Goal: Task Accomplishment & Management: Complete application form

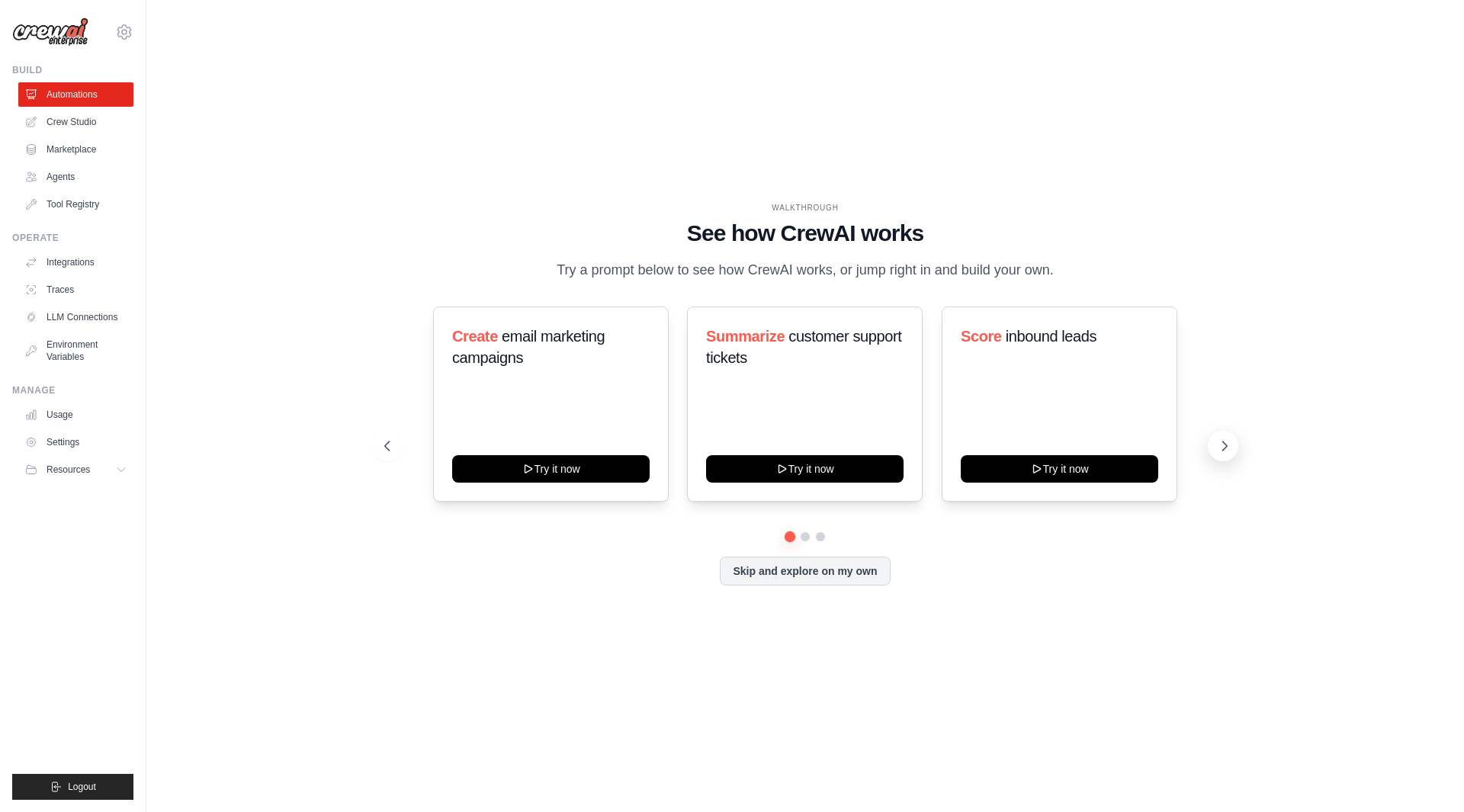
drag, startPoint x: 1241, startPoint y: 450, endPoint x: 1233, endPoint y: 455, distance: 9.4
click at [1241, 450] on div "WALKTHROUGH See how CrewAI works Try a prompt below to see how CrewAI works, or…" at bounding box center [805, 405] width 879 height 407
click at [1234, 455] on button at bounding box center [1223, 446] width 30 height 30
click at [76, 178] on link "Agents" at bounding box center [77, 177] width 115 height 24
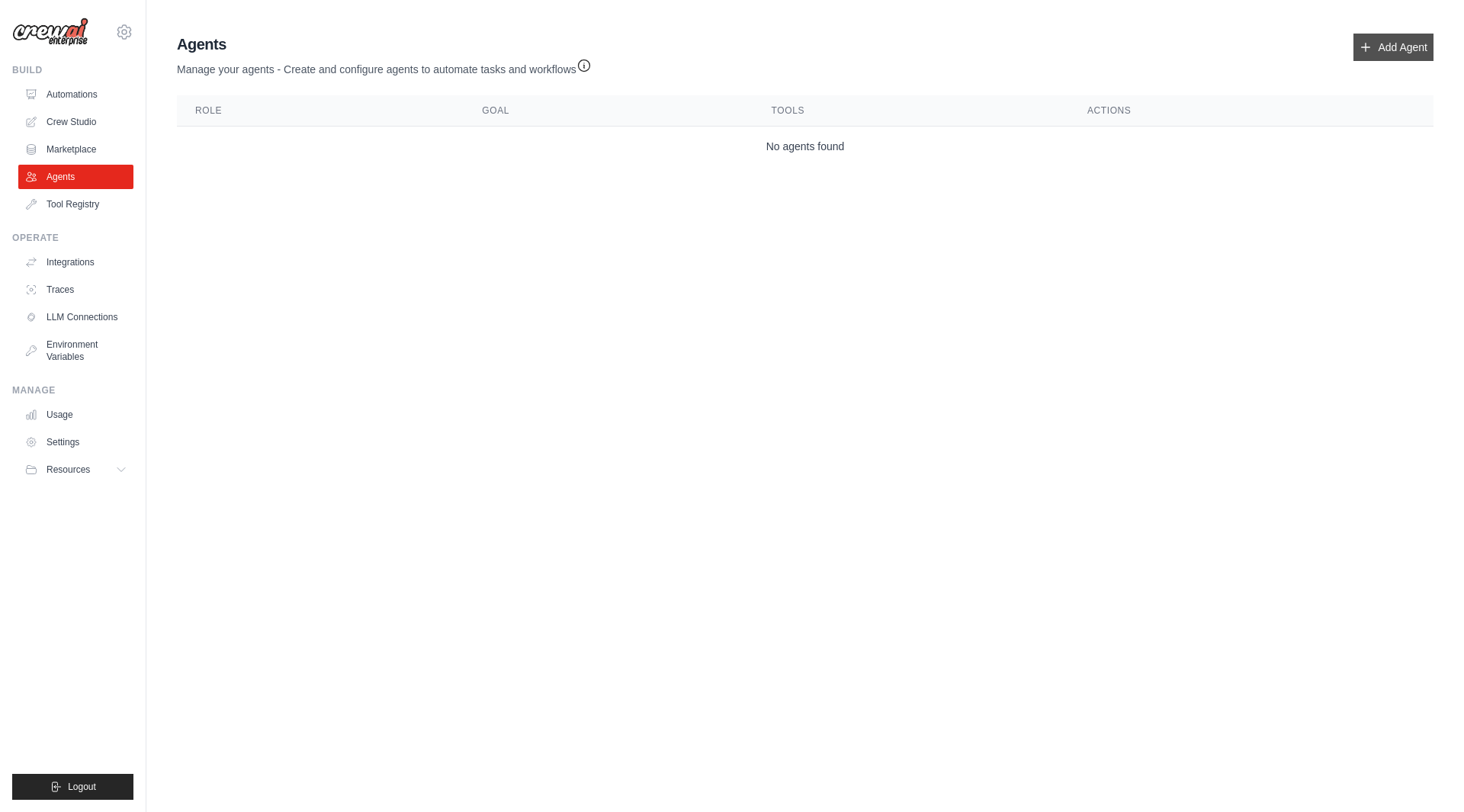
click at [1398, 52] on link "Add Agent" at bounding box center [1393, 47] width 80 height 28
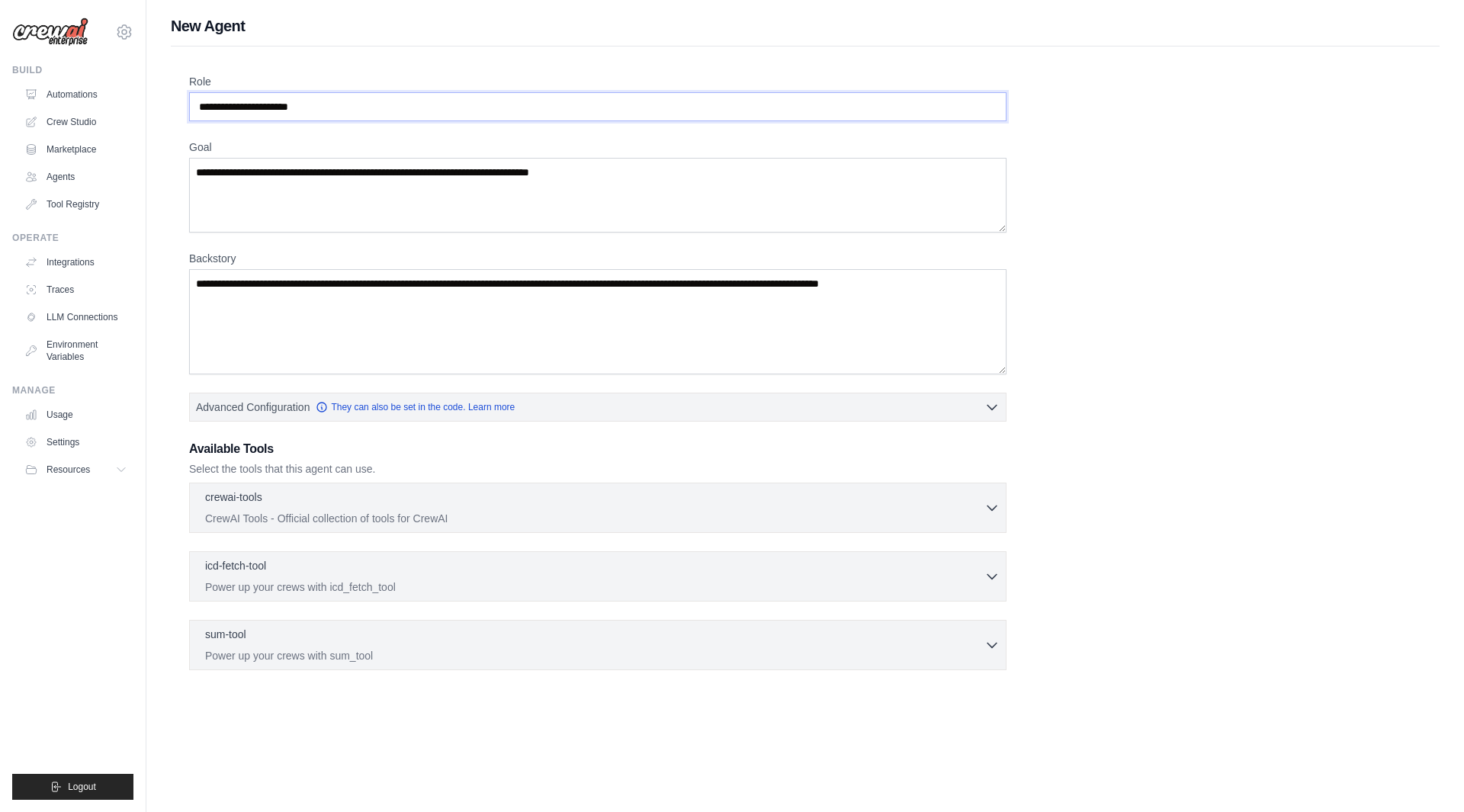
click at [277, 106] on input "Role" at bounding box center [598, 107] width 818 height 29
click at [413, 115] on input "Role" at bounding box center [598, 107] width 818 height 29
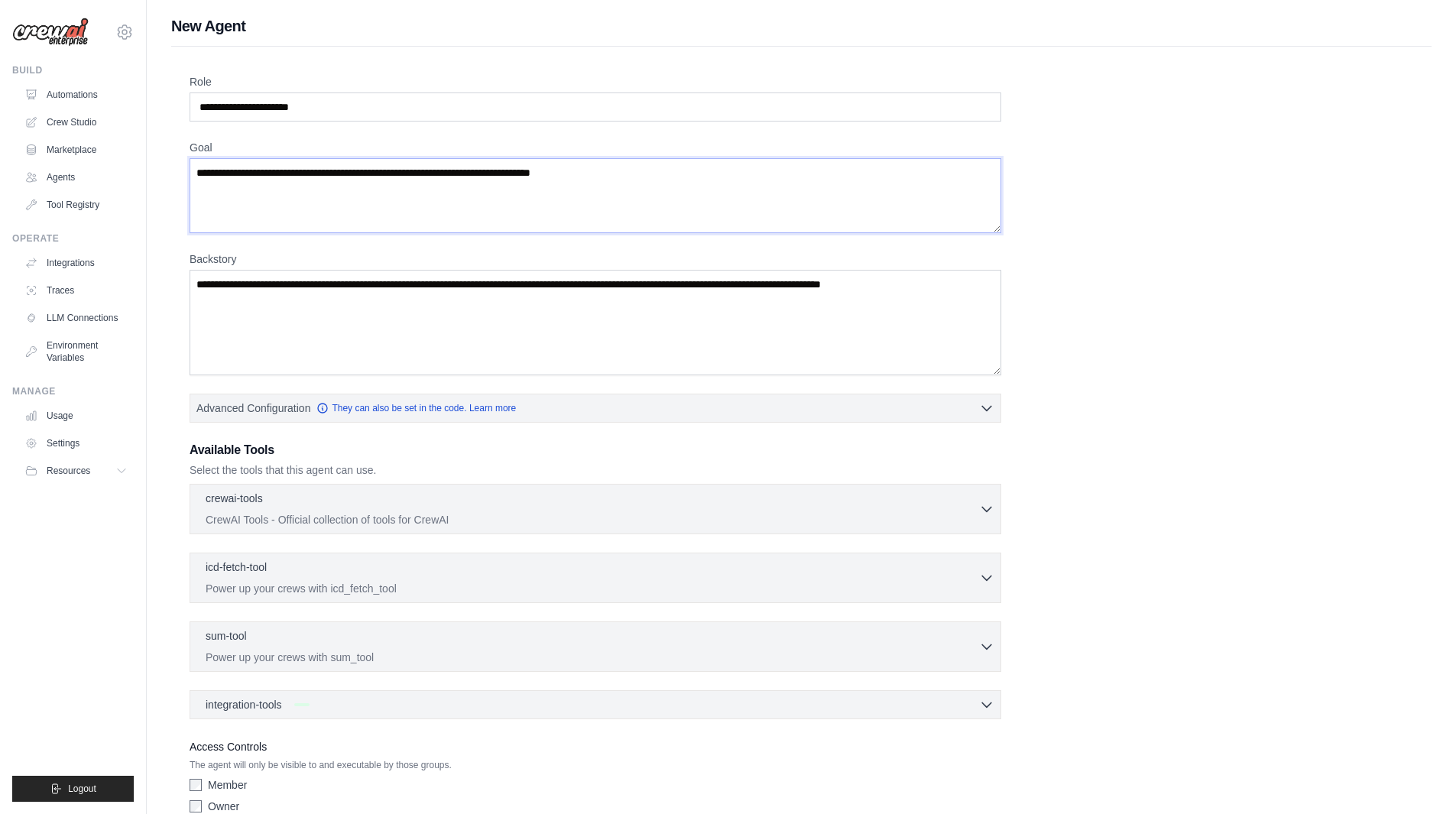
click at [304, 189] on textarea "Goal" at bounding box center [595, 195] width 812 height 75
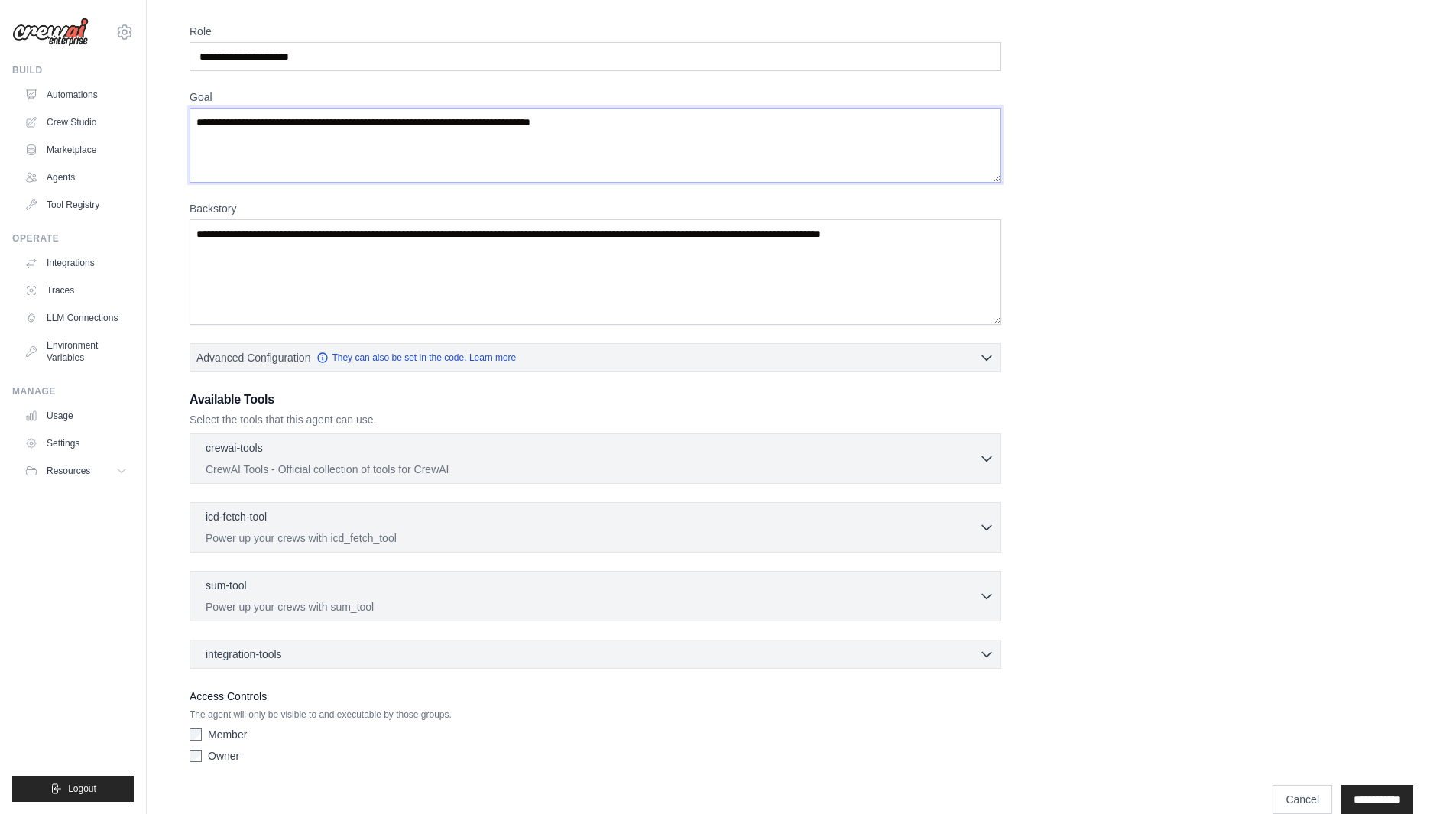
scroll to position [75, 0]
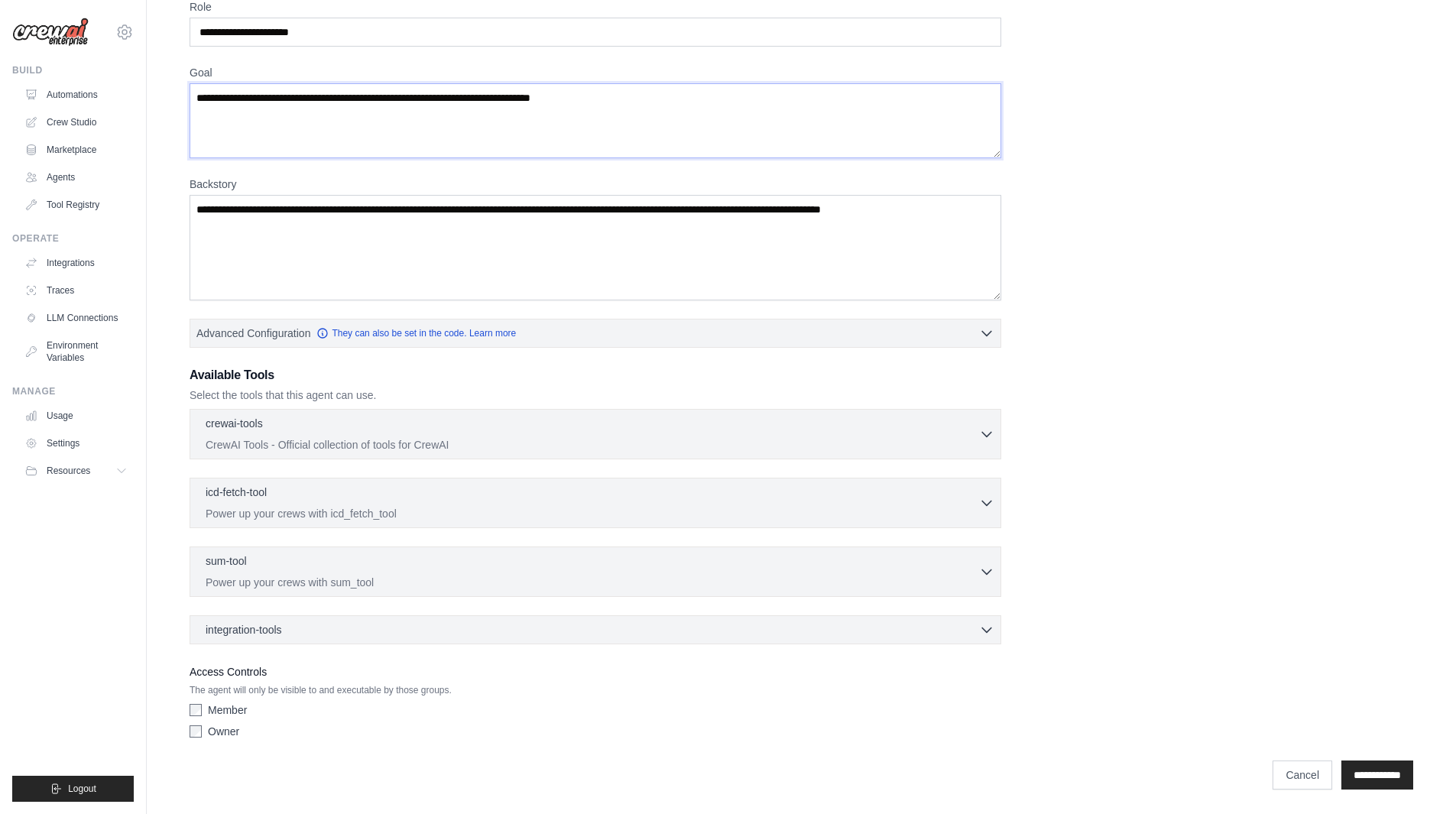
click at [453, 154] on textarea "Goal" at bounding box center [595, 120] width 812 height 75
click at [462, 129] on textarea "Goal" at bounding box center [595, 120] width 812 height 75
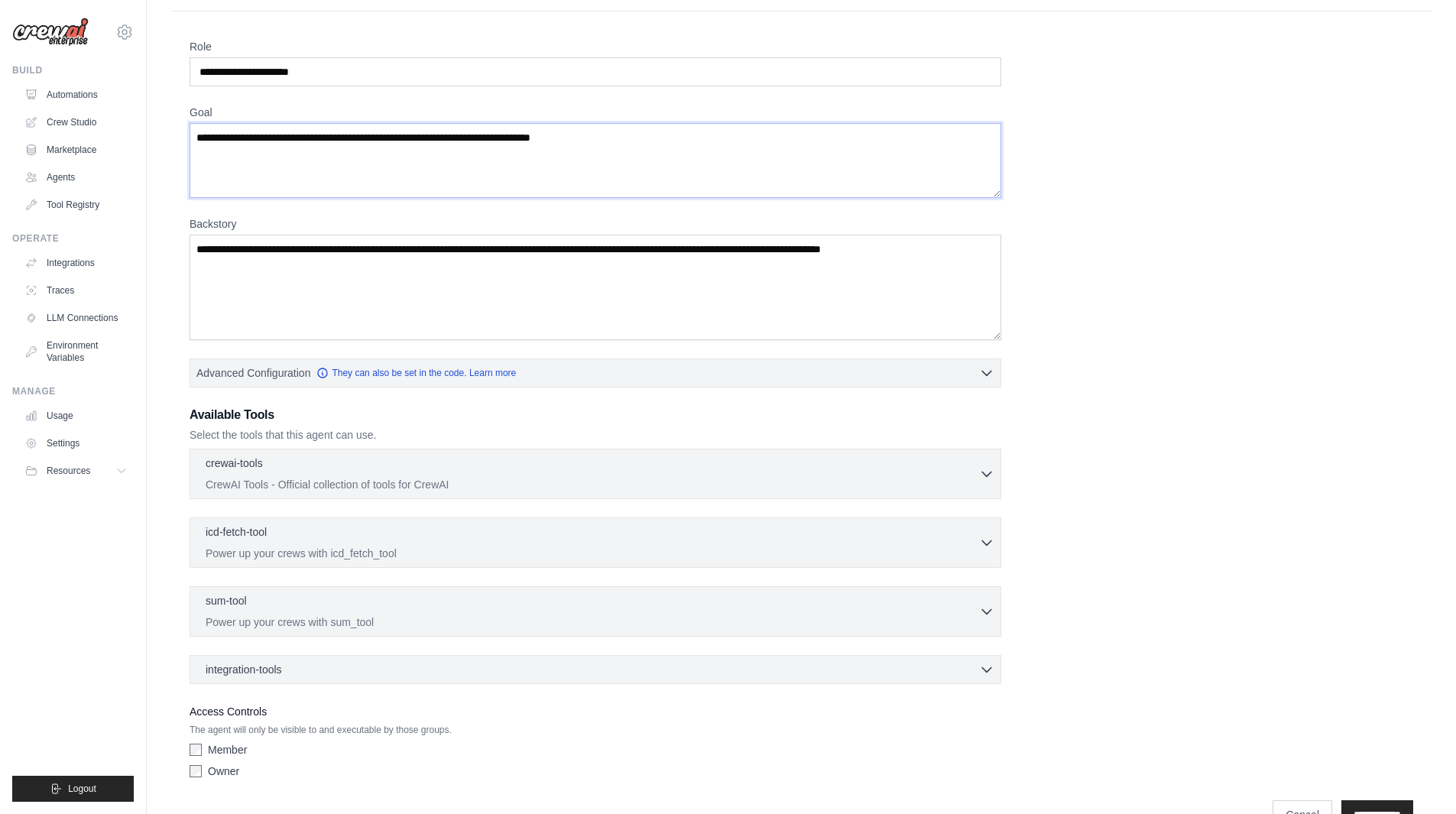
scroll to position [0, 0]
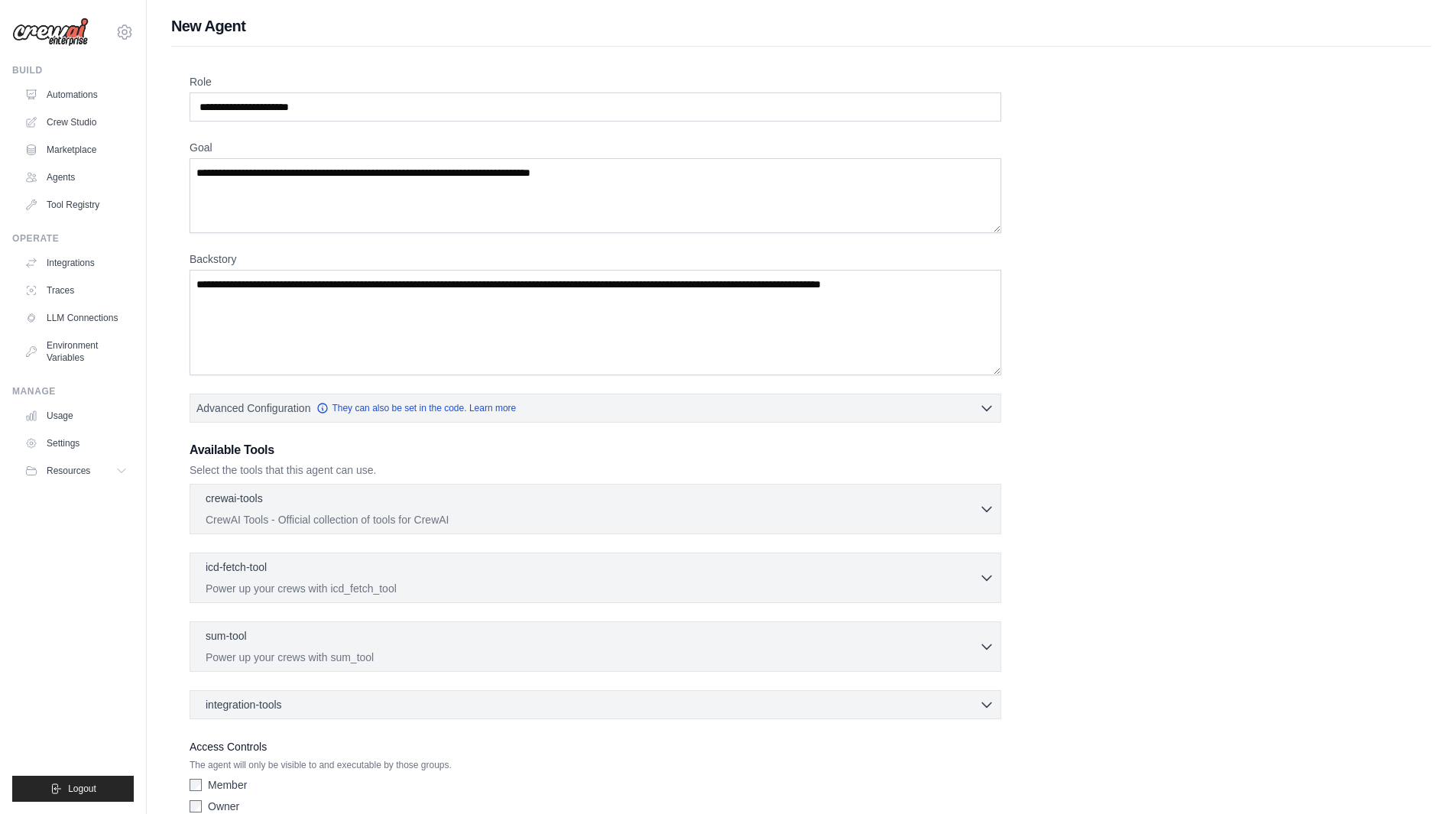
click at [380, 128] on div "Role Goal Backstory Advanced Configuration They can also be set in the code. Le…" at bounding box center [802, 447] width 1224 height 746
click at [381, 114] on input "Role" at bounding box center [595, 107] width 812 height 29
type input "*"
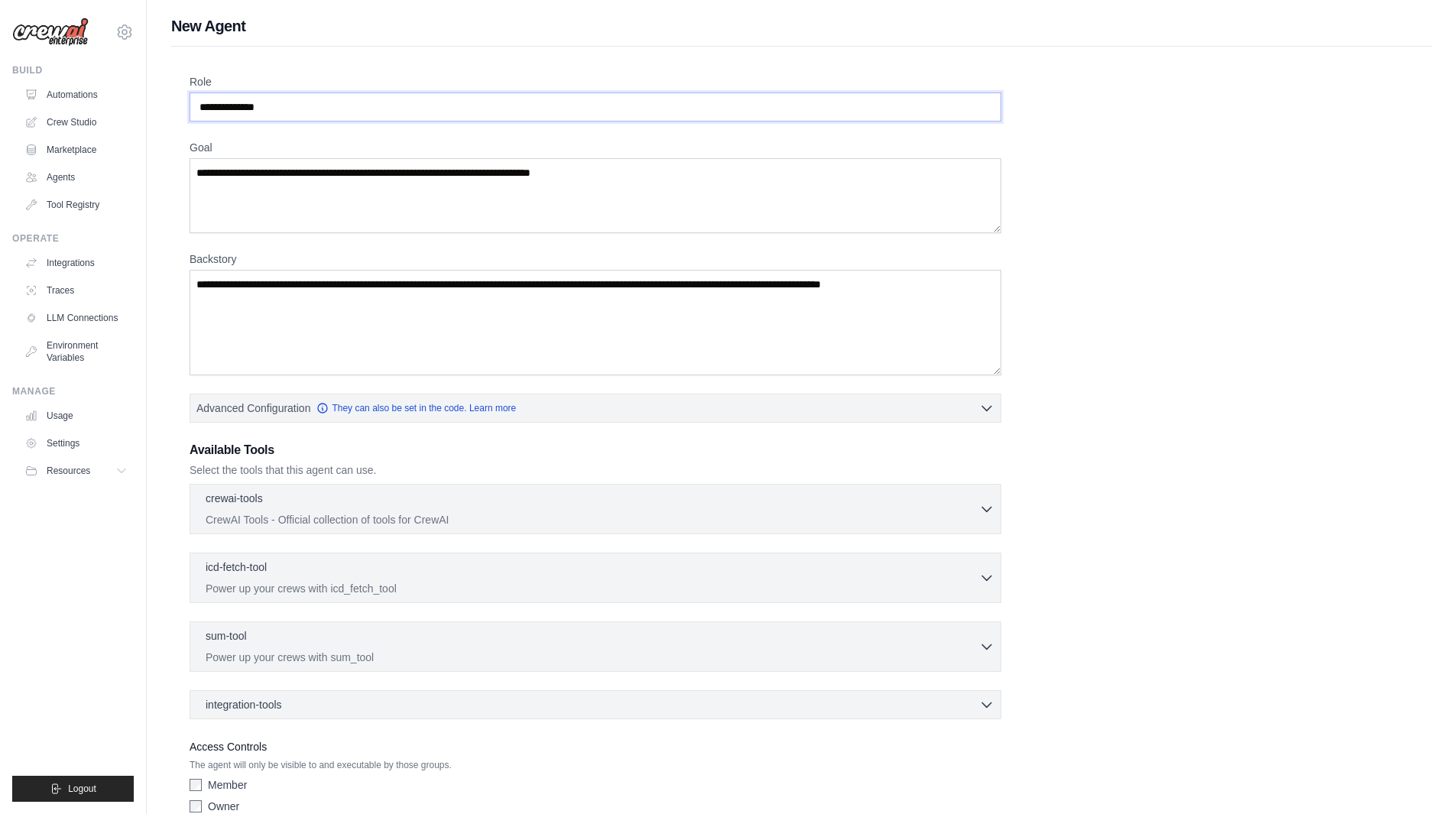
type input "**********"
click at [431, 191] on textarea "Goal" at bounding box center [595, 195] width 812 height 75
type textarea "**"
click at [488, 312] on textarea "Backstory" at bounding box center [595, 322] width 812 height 105
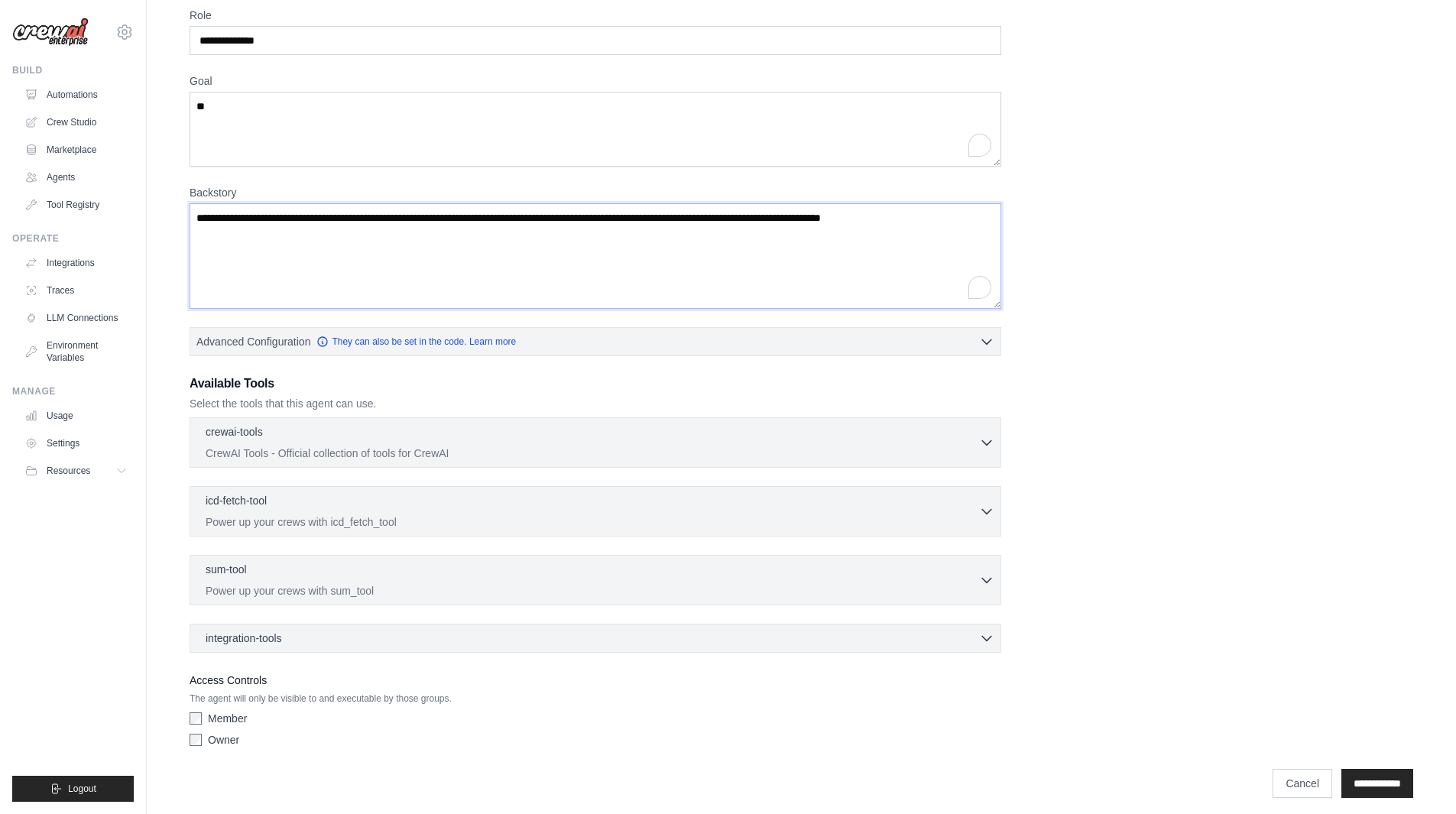
scroll to position [75, 0]
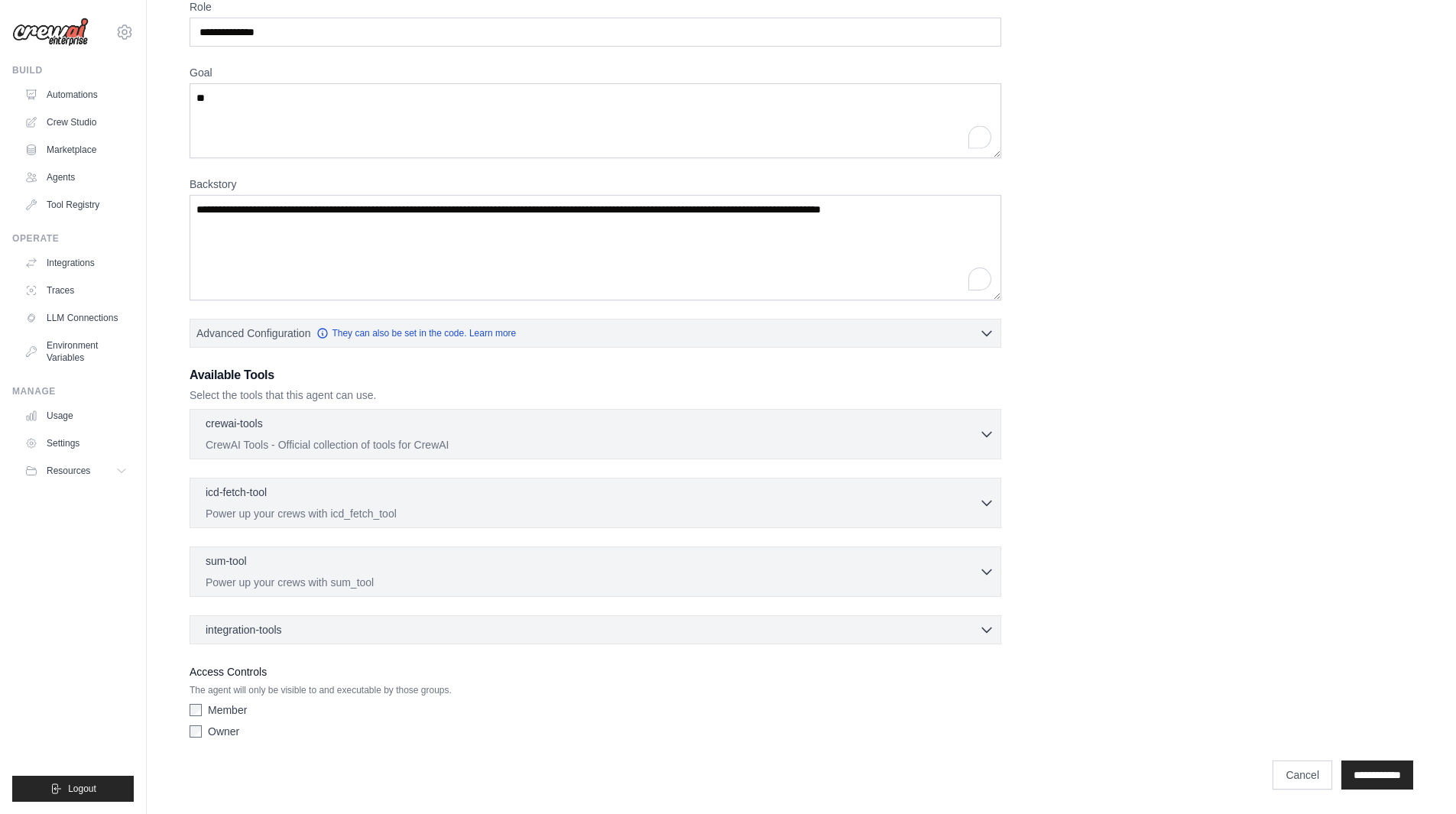
click at [484, 411] on div "crewai-tools 0 selected CrewAI Tools - Official collection of tools for CrewAI …" at bounding box center [595, 434] width 812 height 50
click at [432, 433] on div "crewai-tools 0 selected CrewAI Tools - Official collection of tools for CrewAI" at bounding box center [592, 433] width 774 height 37
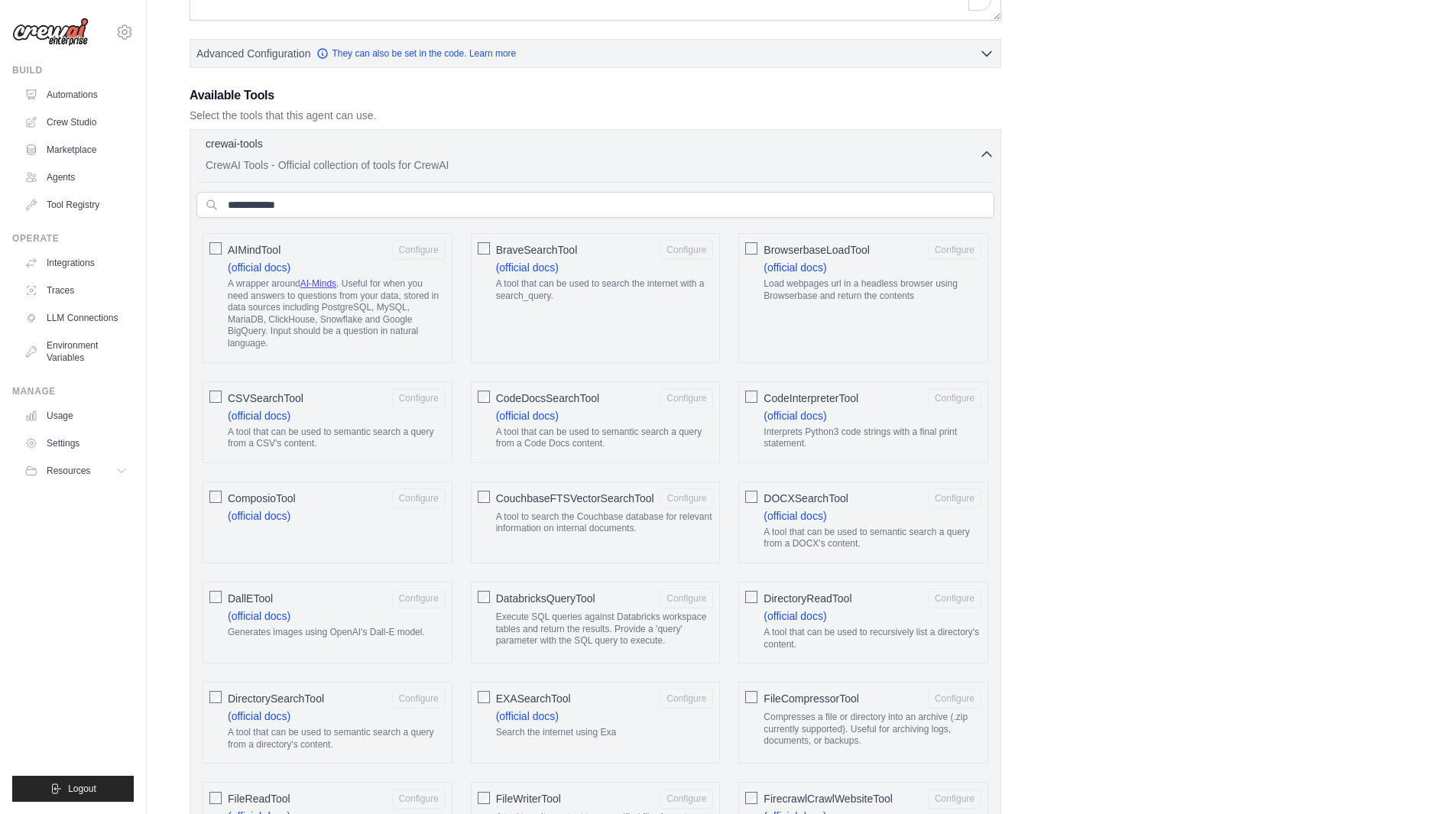
scroll to position [457, 0]
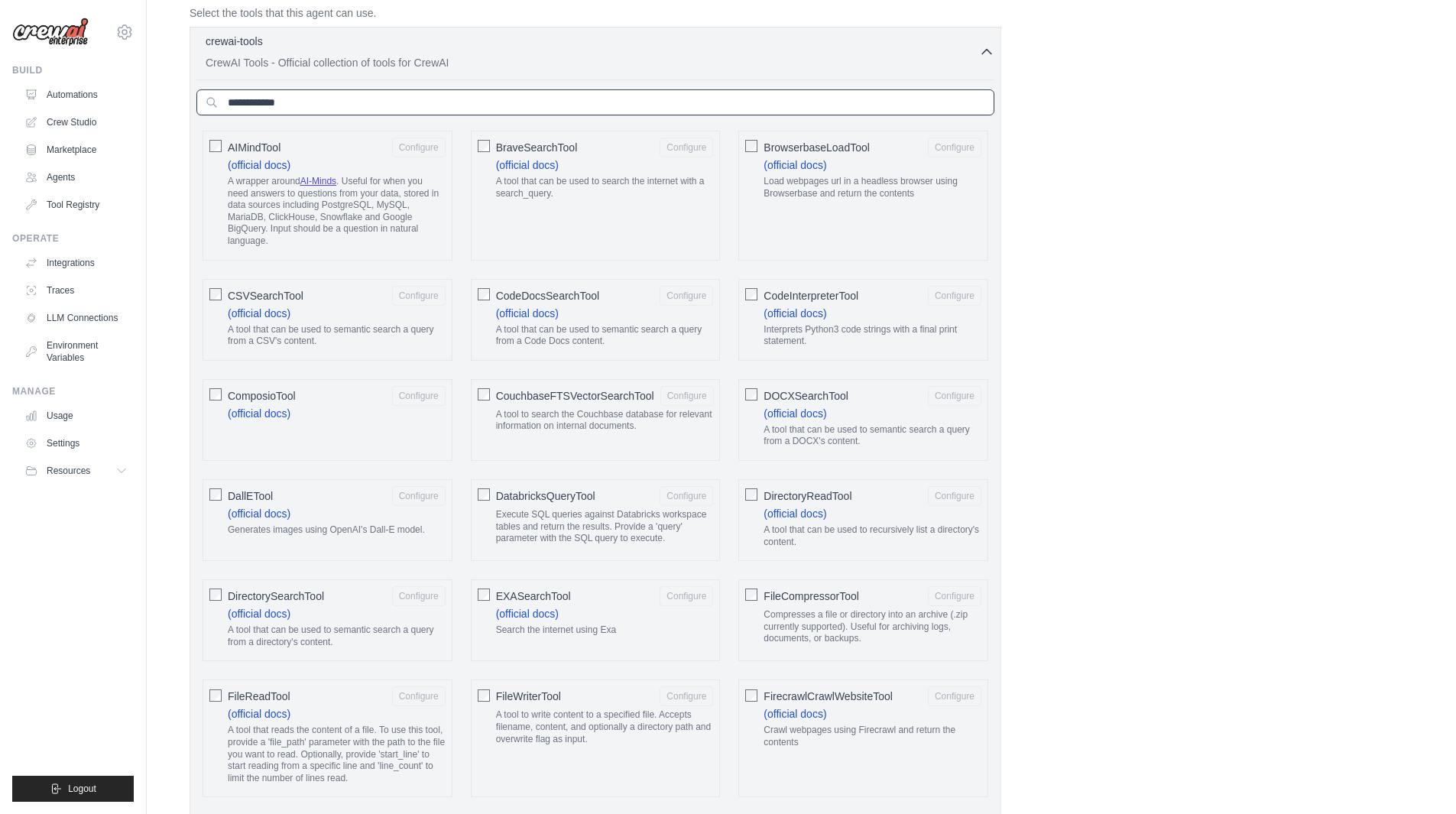
click at [570, 93] on input "text" at bounding box center [596, 102] width 798 height 26
click at [559, 97] on input "text" at bounding box center [596, 102] width 798 height 26
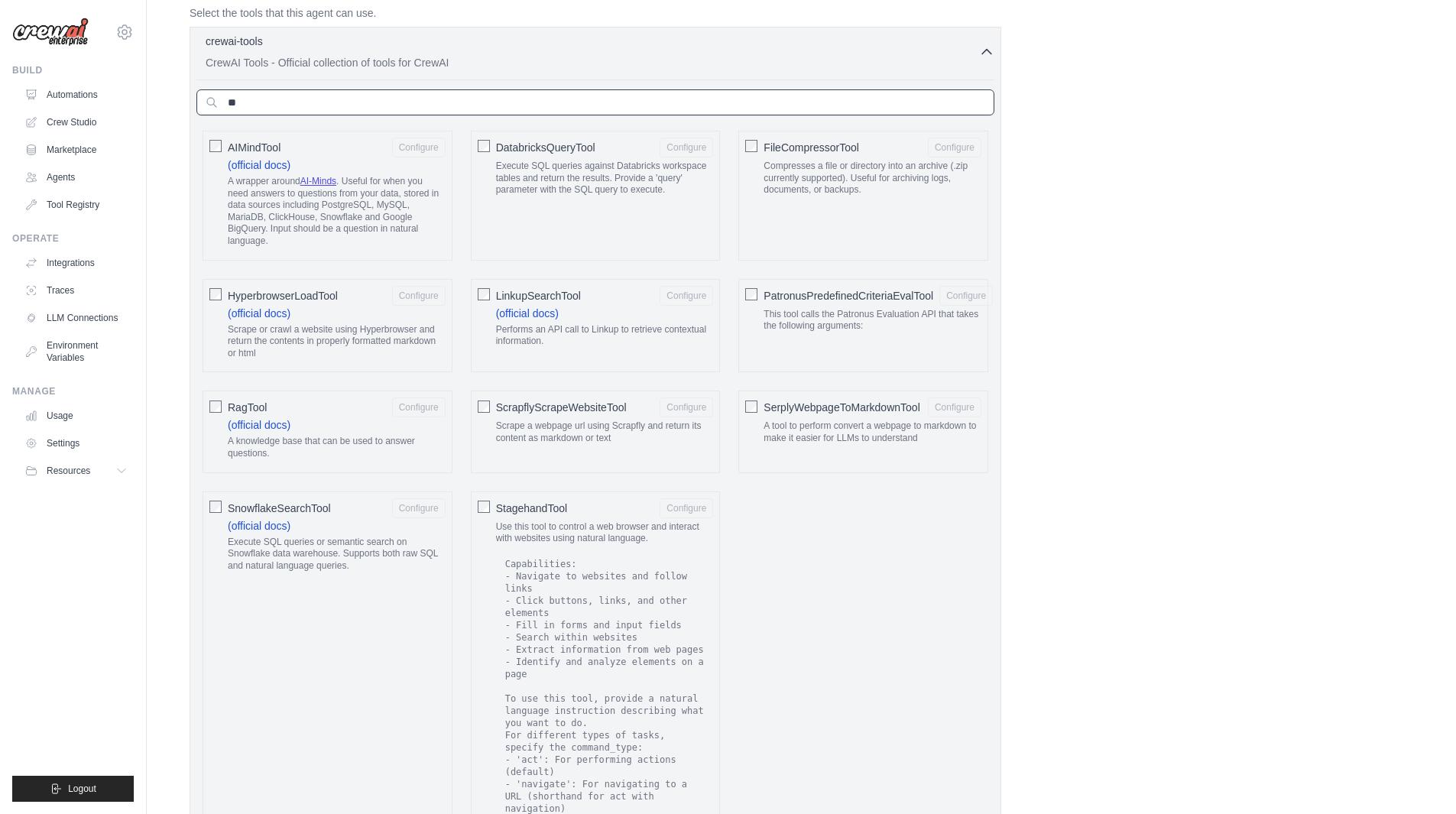
scroll to position [223, 0]
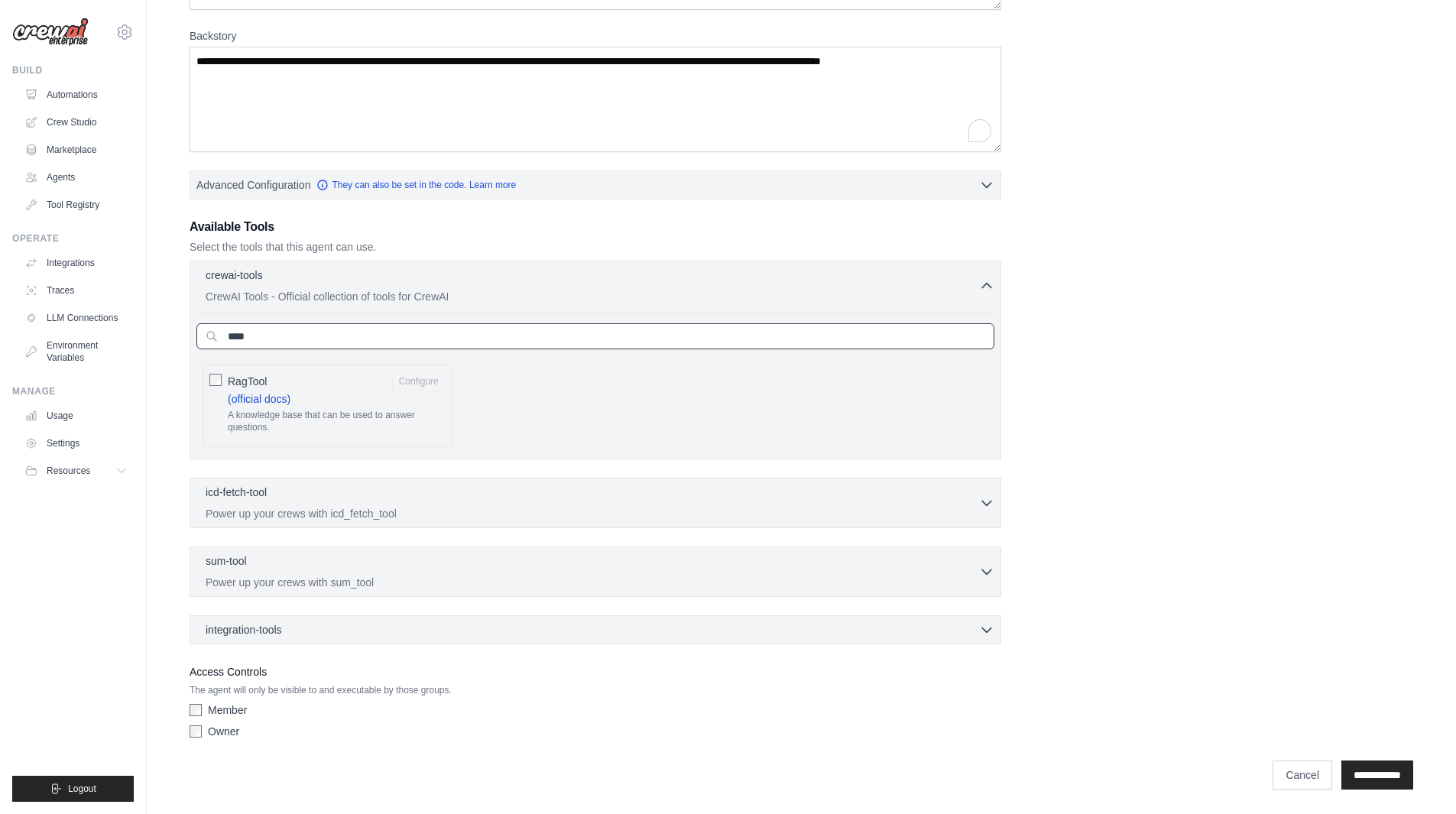
type input "****"
click at [362, 416] on p "A knowledge base that can be used to answer questions." at bounding box center [336, 421] width 218 height 23
click at [417, 381] on button "Configure" at bounding box center [419, 381] width 54 height 20
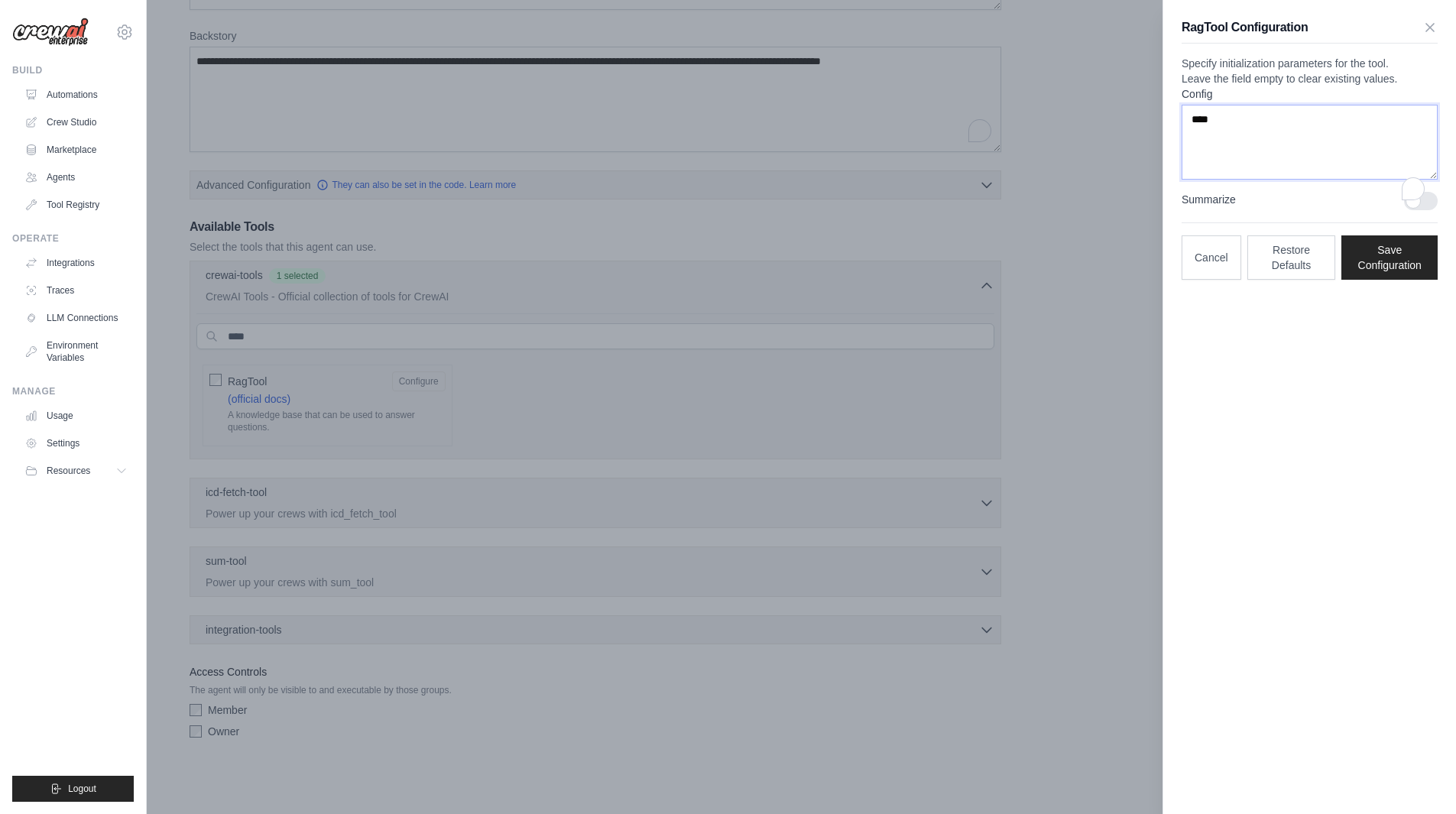
click at [1261, 159] on textarea "****" at bounding box center [1310, 142] width 256 height 75
click at [1395, 279] on button "Save Configuration" at bounding box center [1389, 256] width 96 height 44
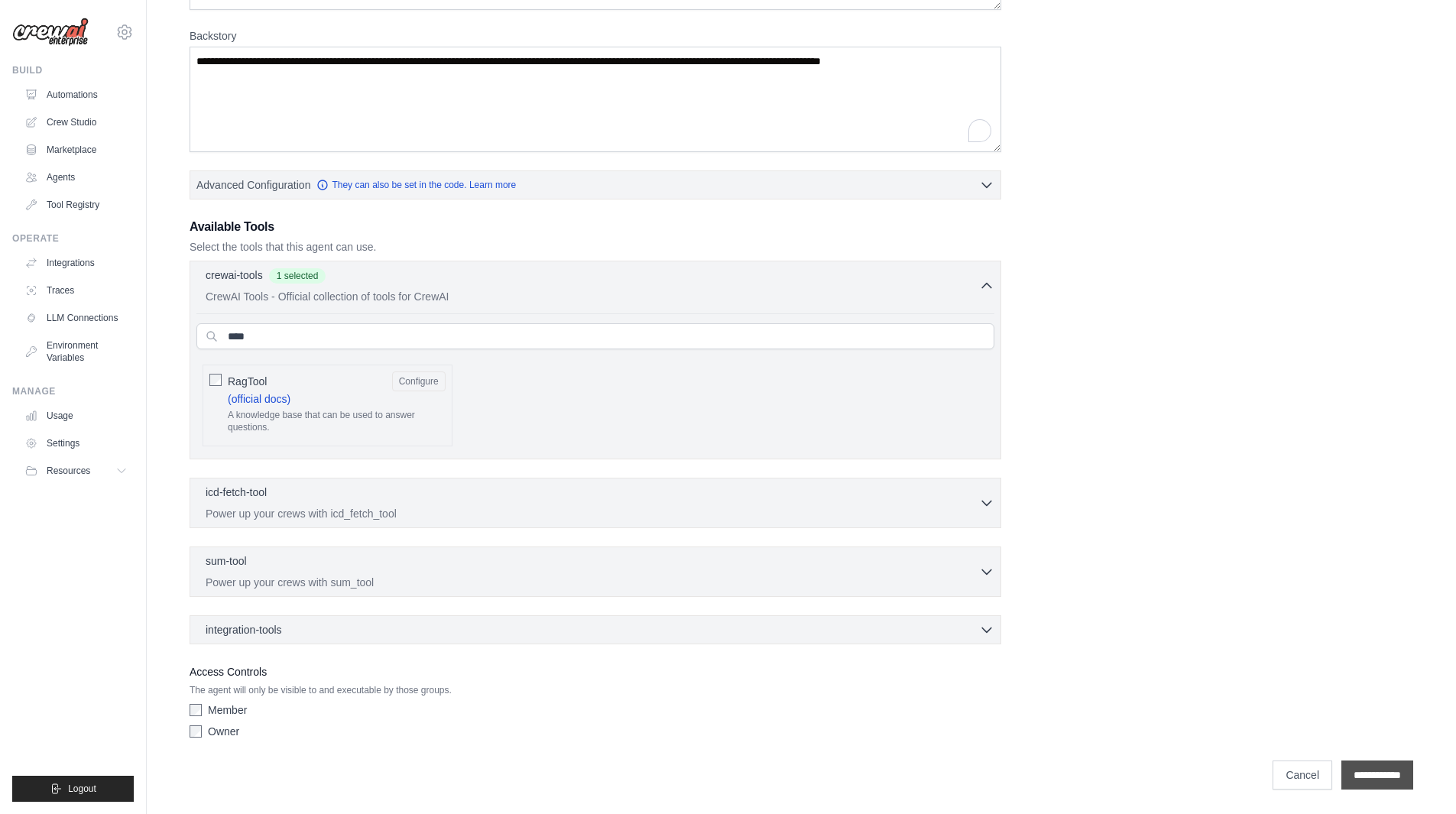
click at [1342, 765] on input "**********" at bounding box center [1378, 774] width 72 height 29
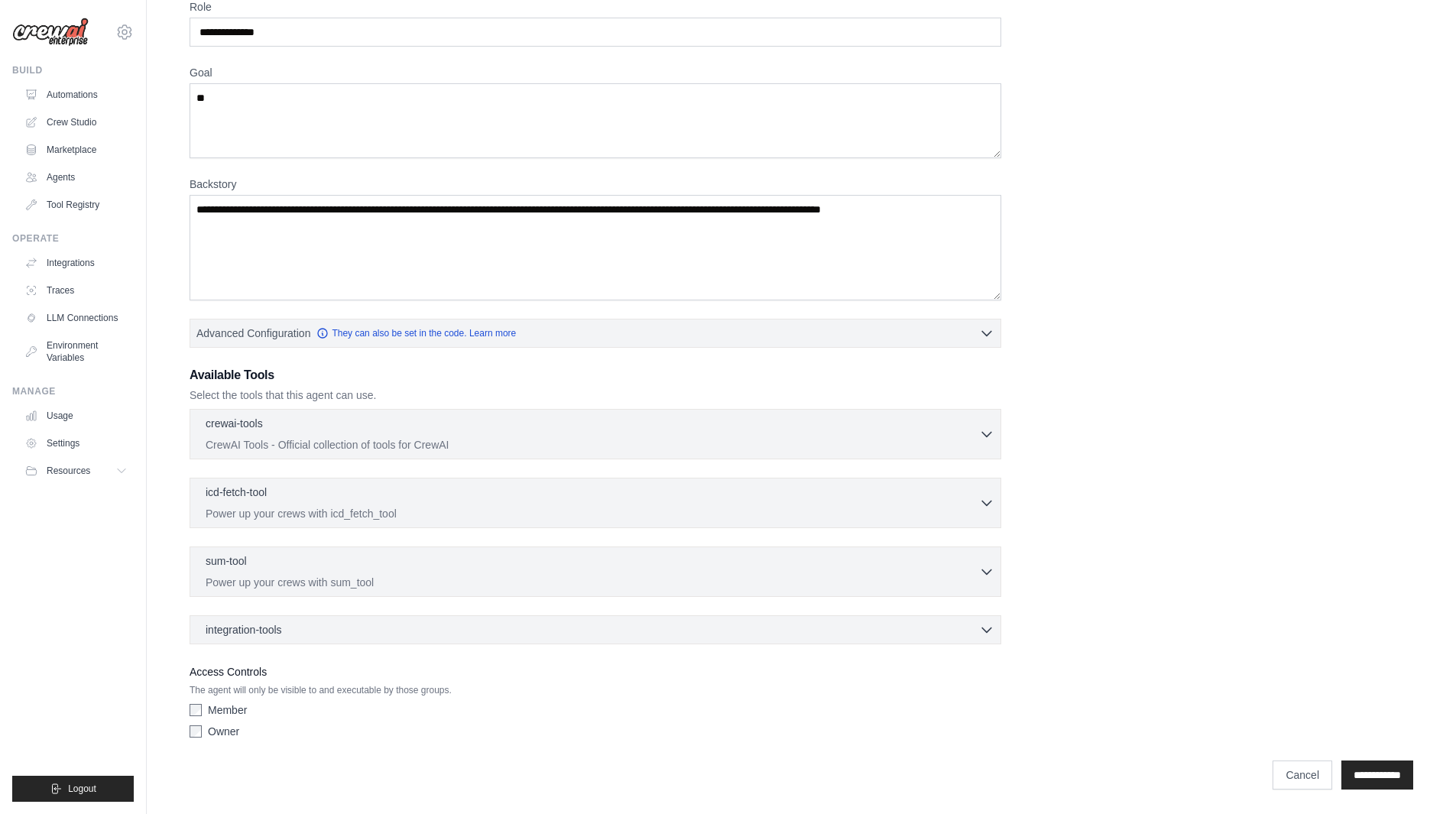
scroll to position [0, 0]
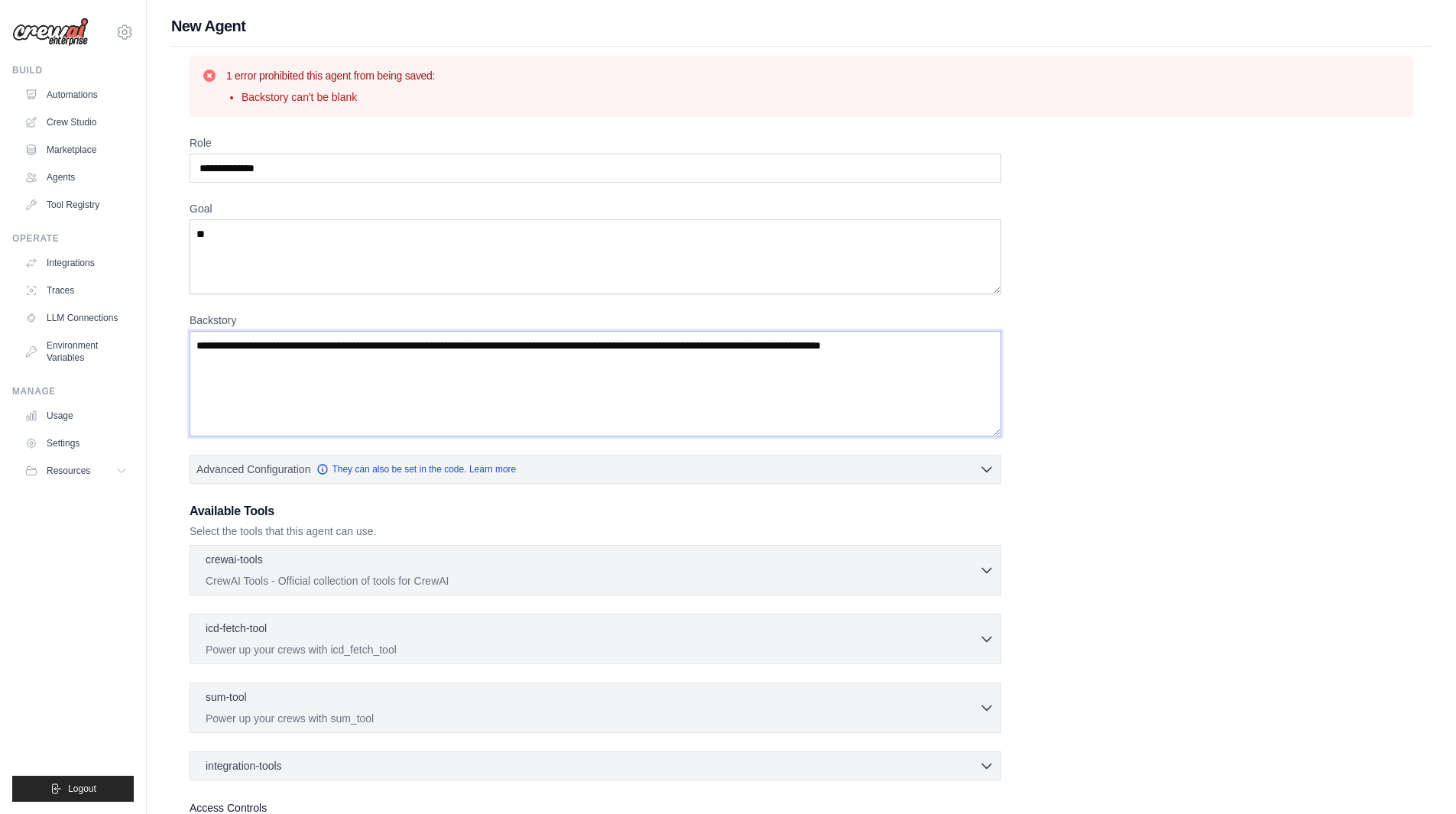
click at [281, 358] on textarea "Backstory" at bounding box center [595, 383] width 812 height 105
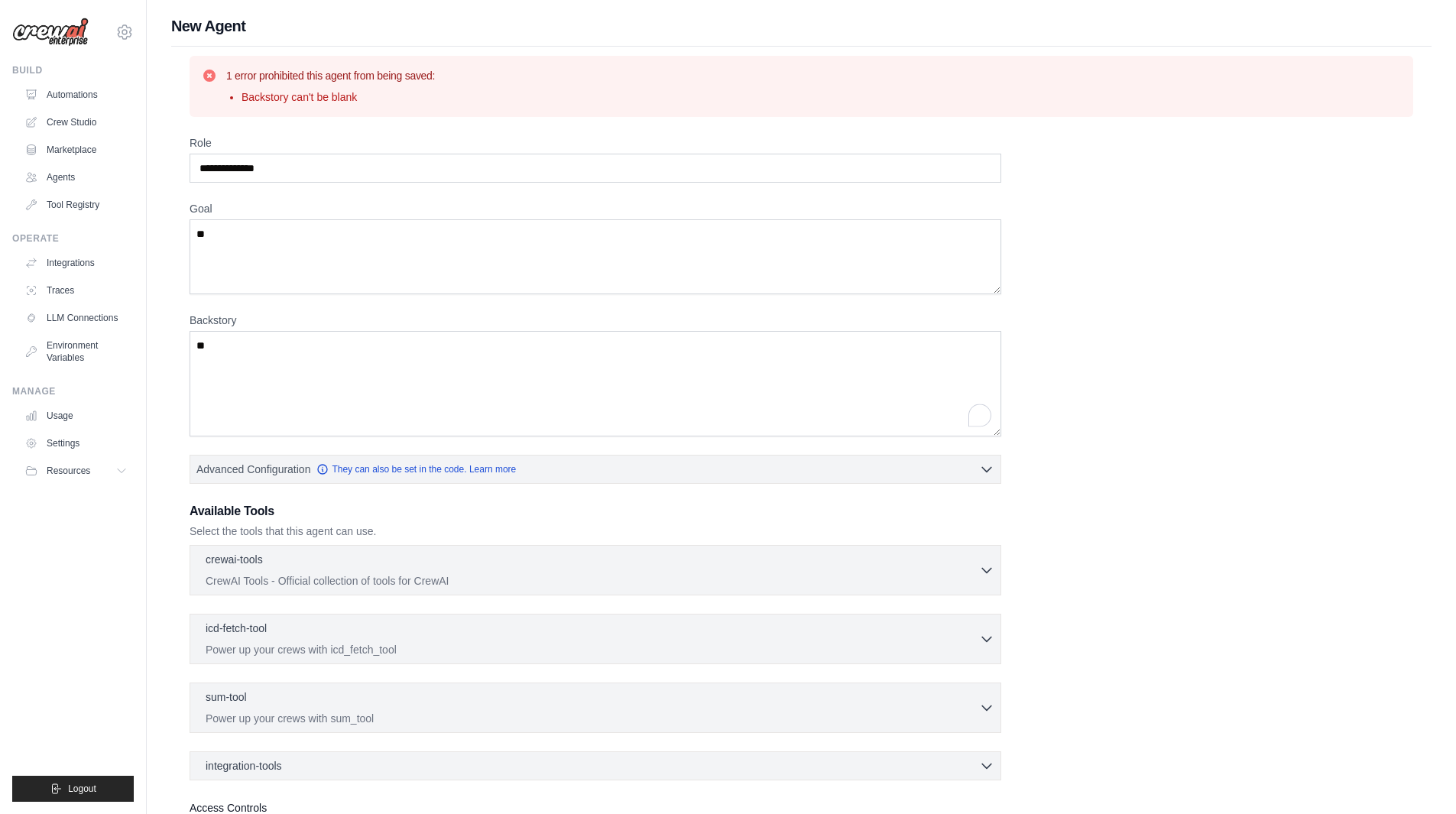
click at [299, 184] on div "**********" at bounding box center [802, 509] width 1224 height 746
click at [302, 184] on div "**********" at bounding box center [802, 509] width 1224 height 746
click at [307, 172] on input "**********" at bounding box center [595, 168] width 812 height 29
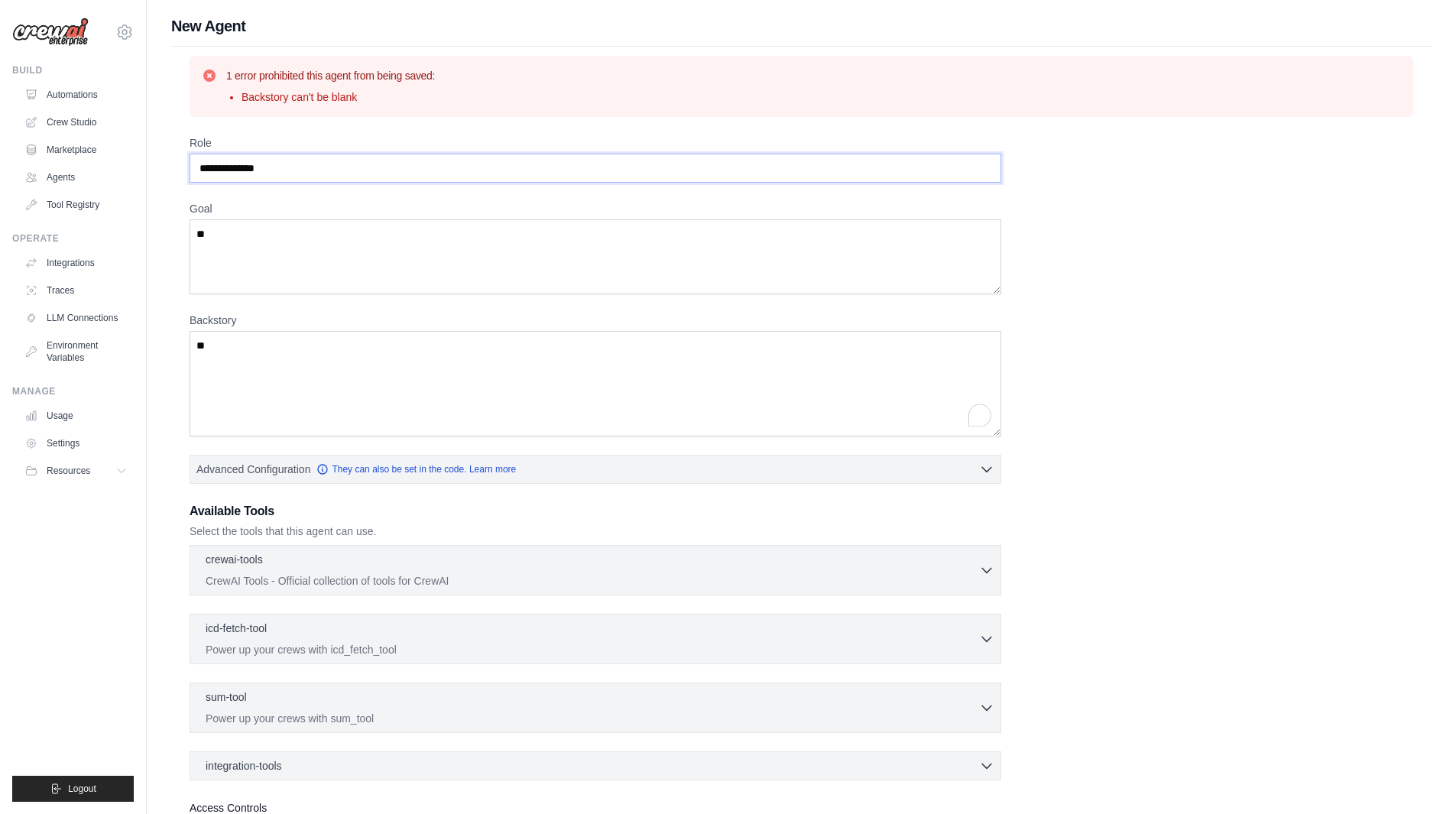
click at [307, 172] on input "**********" at bounding box center [595, 168] width 812 height 29
click at [350, 366] on textarea "**" at bounding box center [595, 383] width 812 height 105
paste textarea "**********"
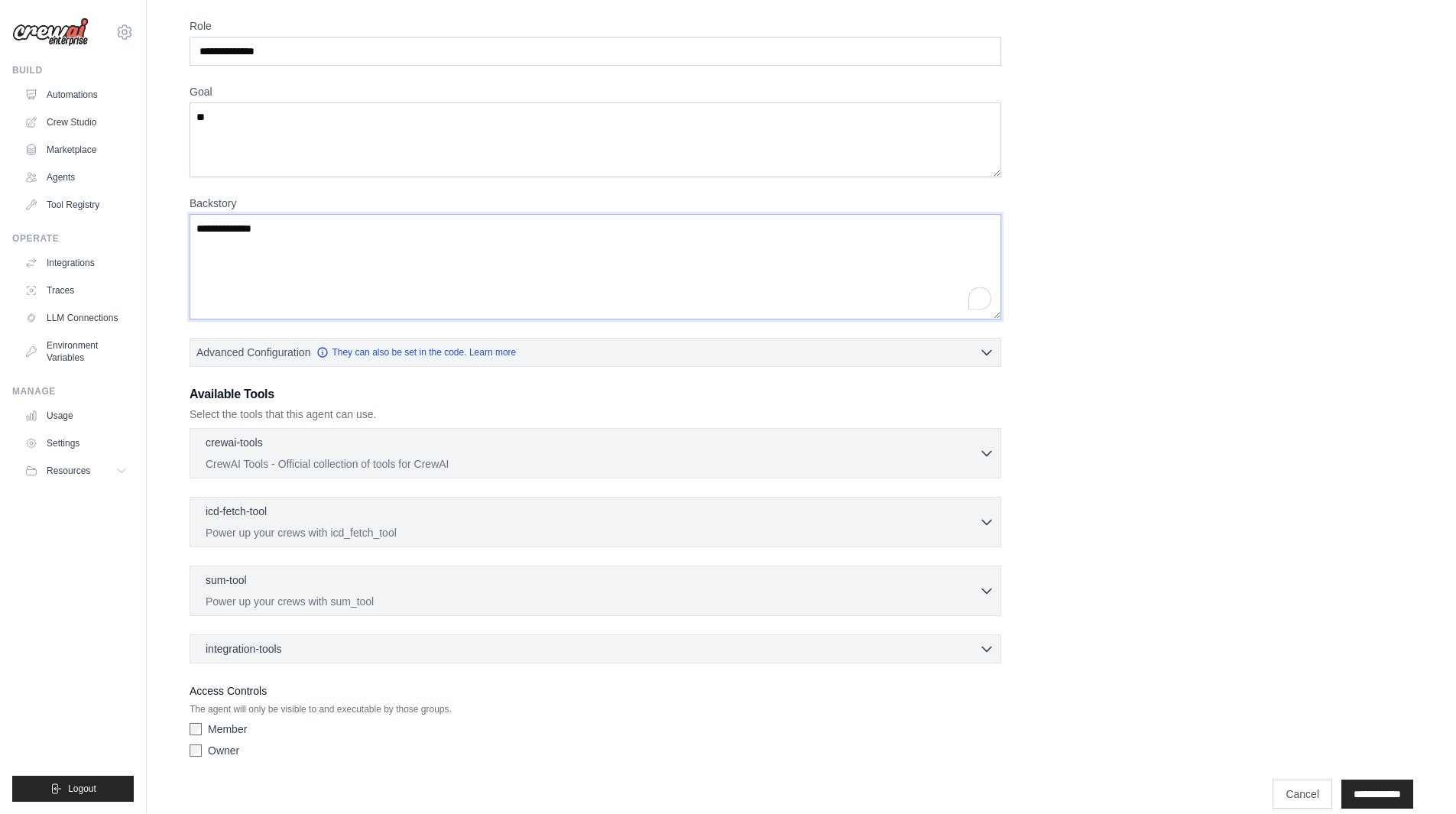
scroll to position [136, 0]
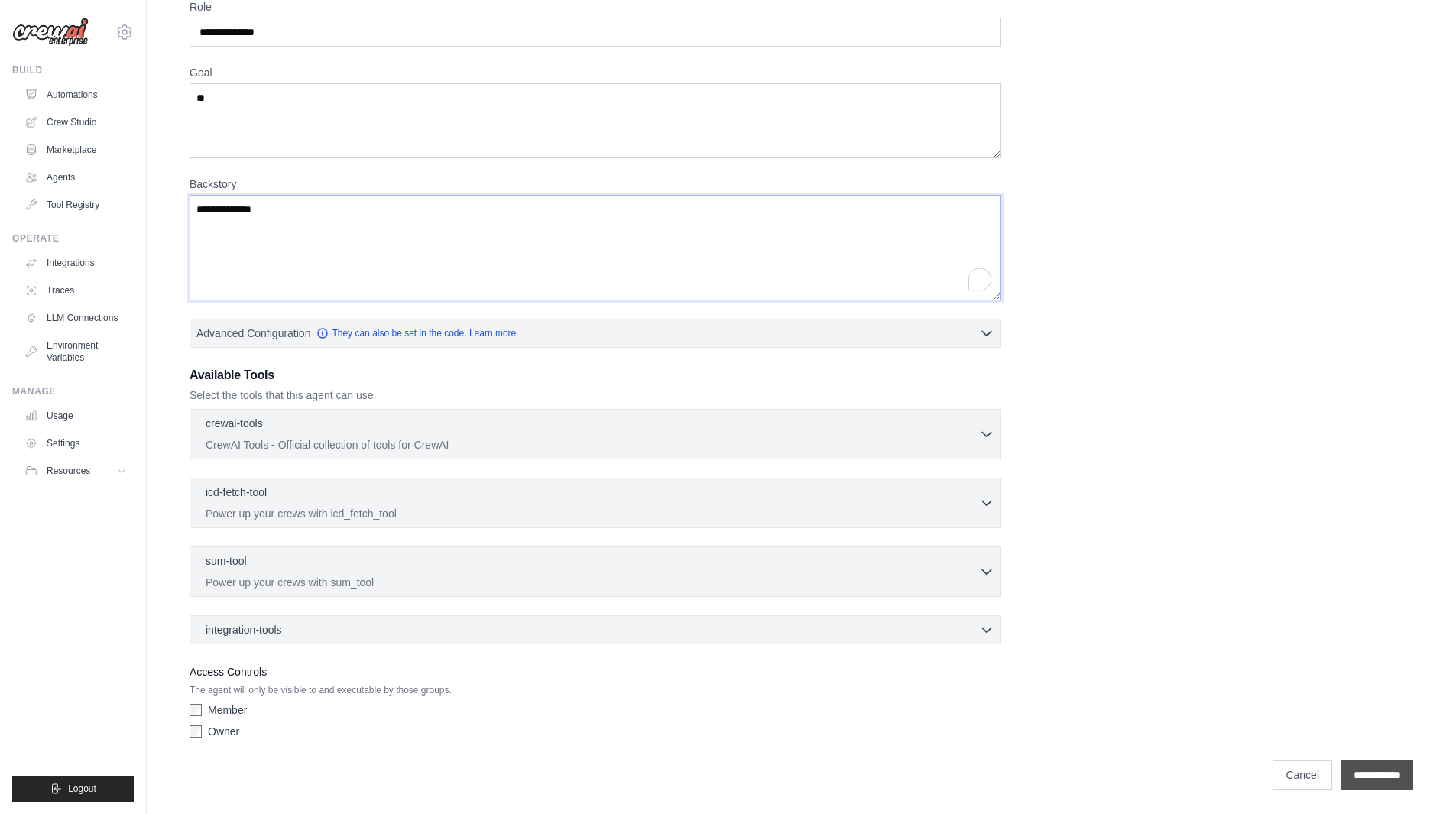
type textarea "**********"
click at [1372, 784] on input "**********" at bounding box center [1378, 774] width 72 height 29
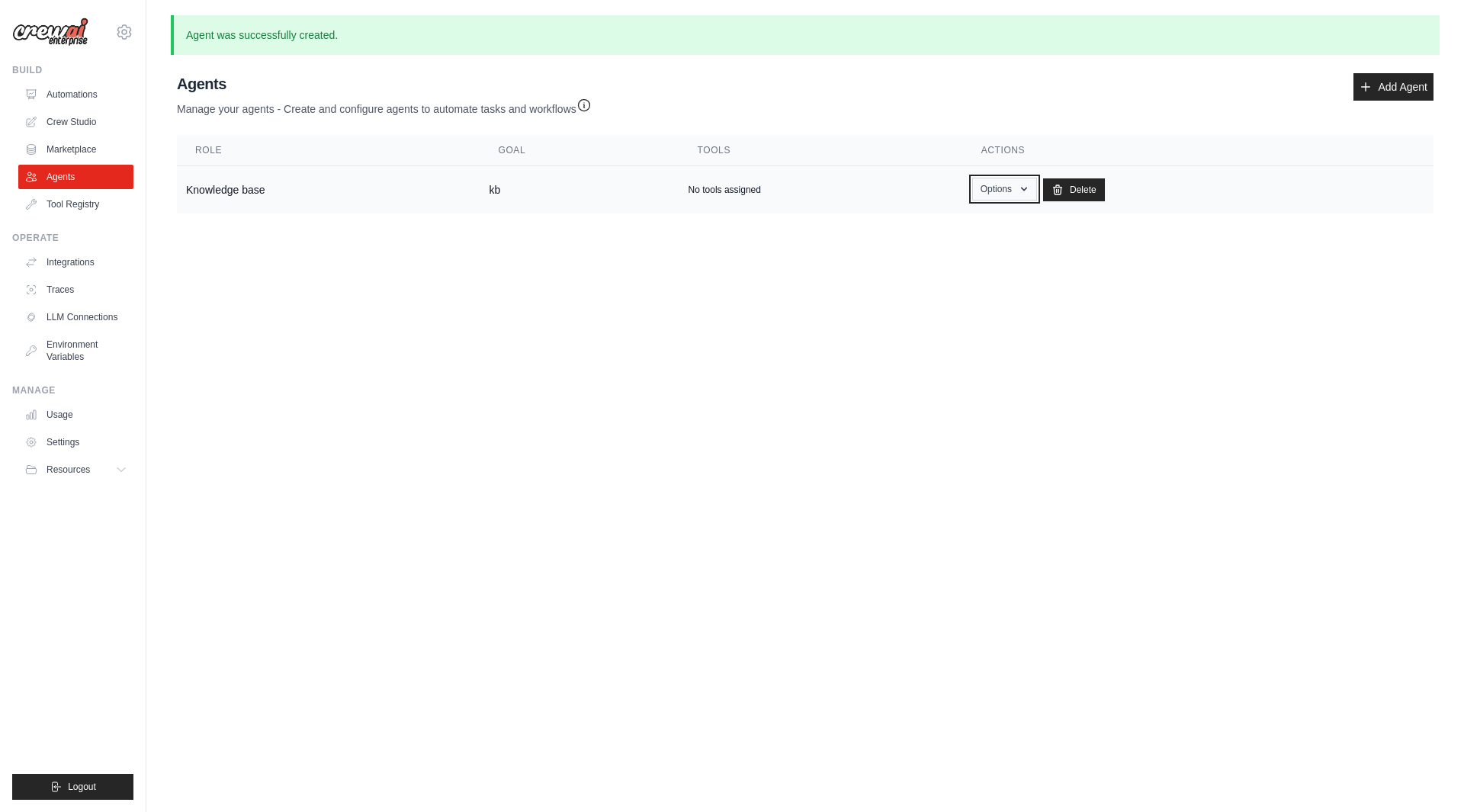
click at [1009, 199] on button "Options" at bounding box center [1005, 189] width 65 height 23
click at [958, 222] on link "Show" at bounding box center [982, 224] width 109 height 28
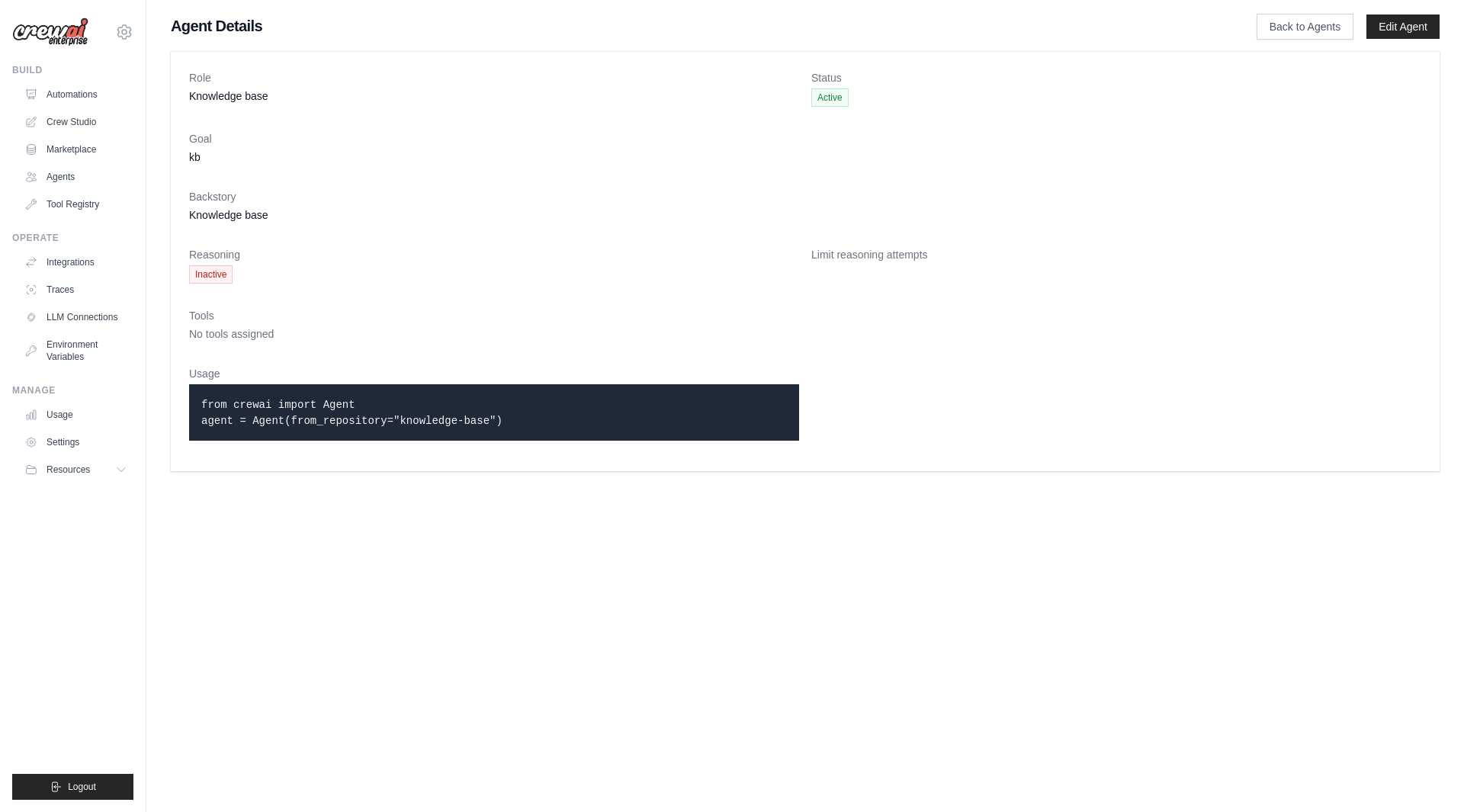
click at [369, 419] on code "from crewai import Agent agent = Agent(from_repository="knowledge-base")" at bounding box center [352, 412] width 301 height 28
click at [503, 423] on p "from crewai import Agent agent = Agent(from_repository="knowledge-base")" at bounding box center [494, 412] width 585 height 32
click at [94, 177] on link "Agents" at bounding box center [77, 177] width 115 height 24
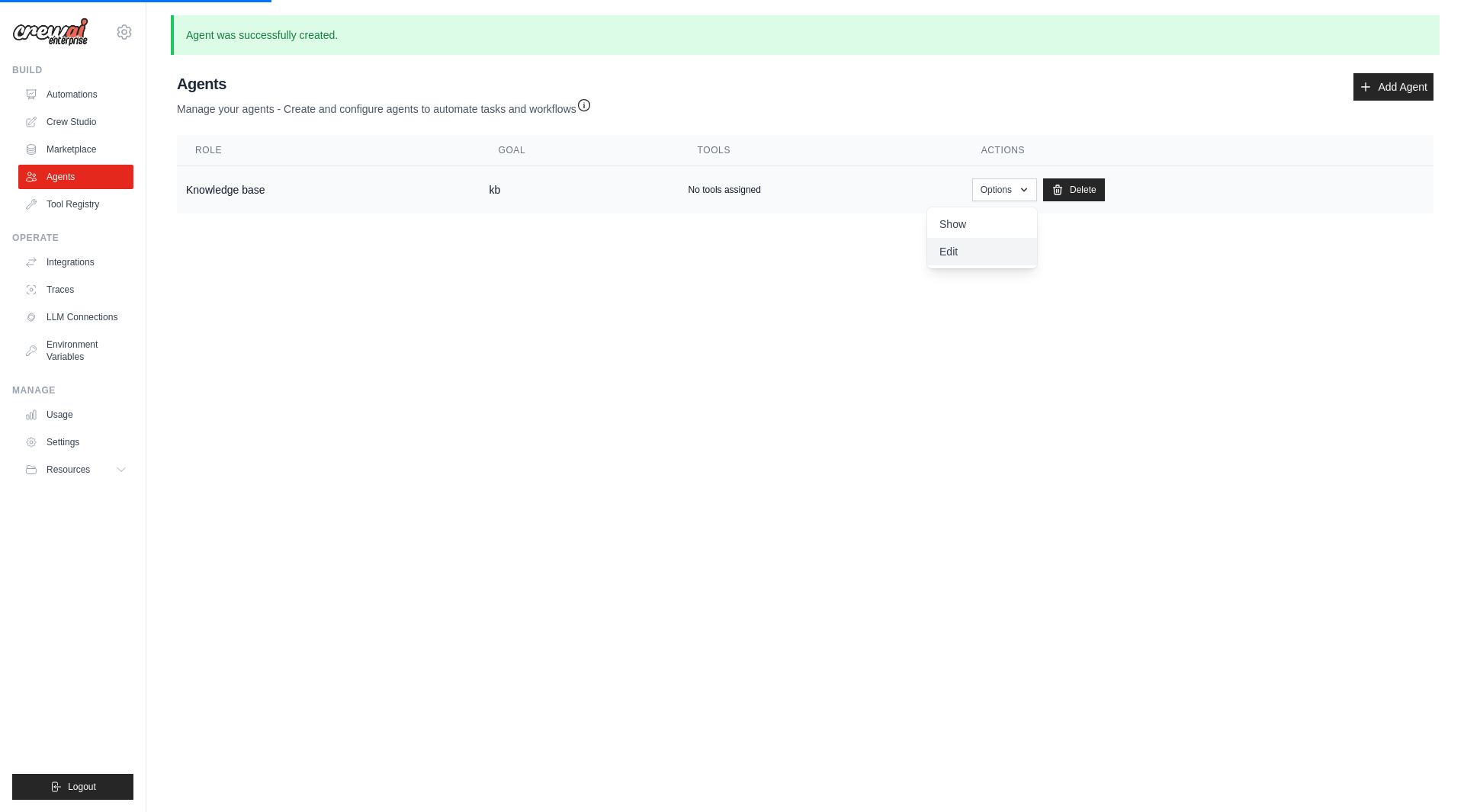
click at [988, 247] on link "Edit" at bounding box center [982, 251] width 109 height 28
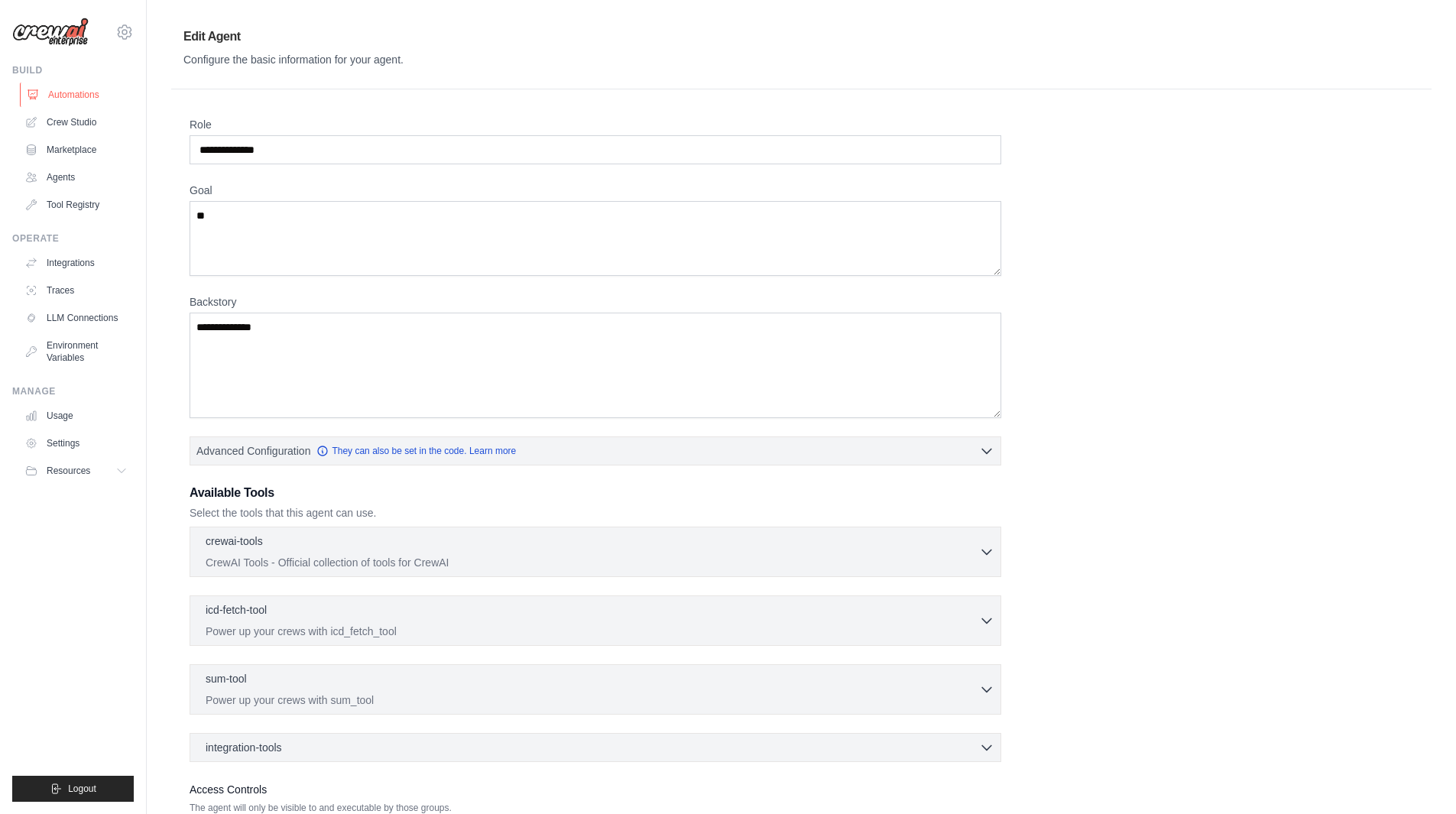
click at [84, 91] on link "Automations" at bounding box center [77, 94] width 115 height 24
click at [86, 125] on link "Crew Studio" at bounding box center [77, 121] width 115 height 24
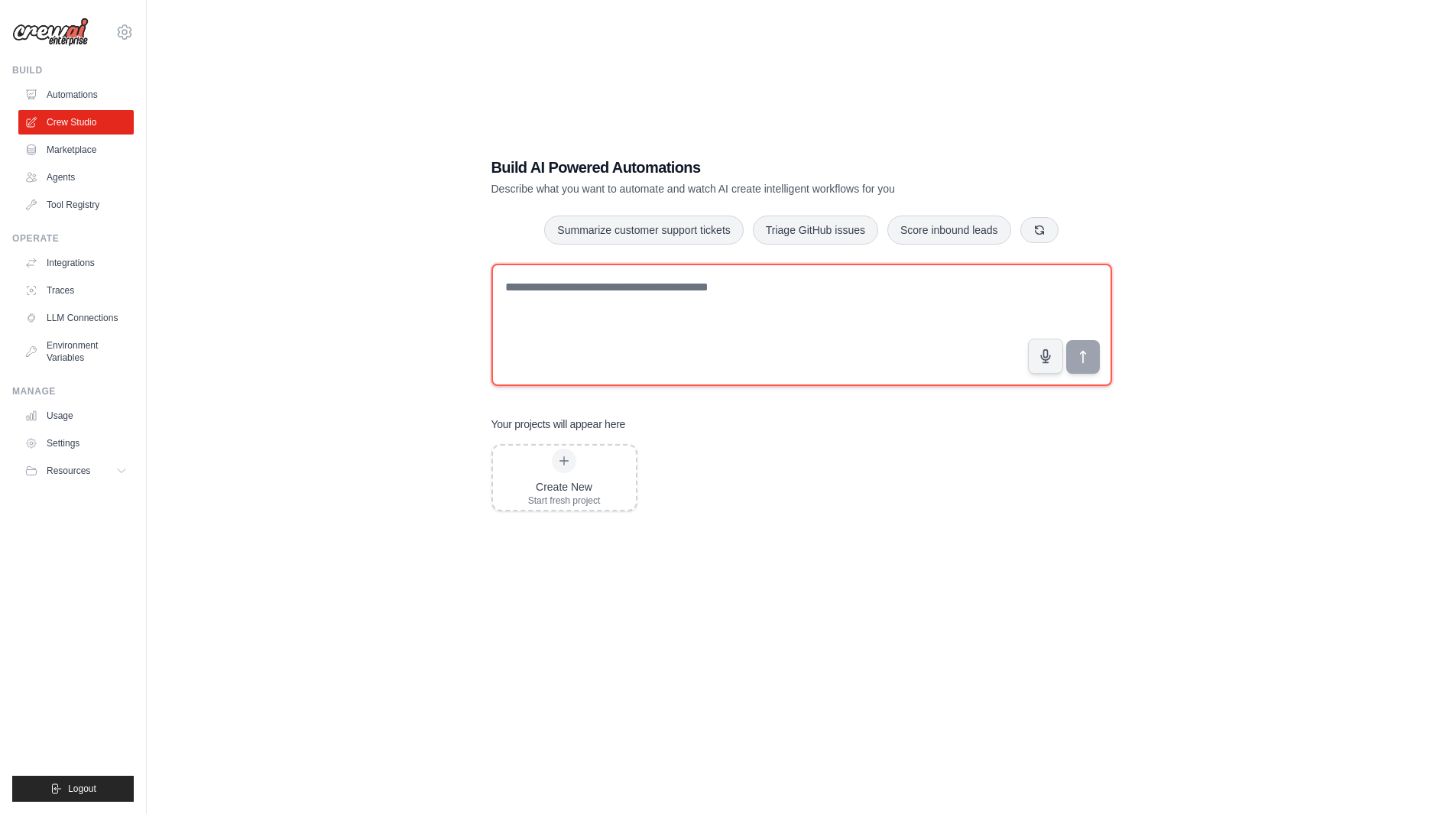
click at [626, 311] on textarea at bounding box center [802, 324] width 621 height 122
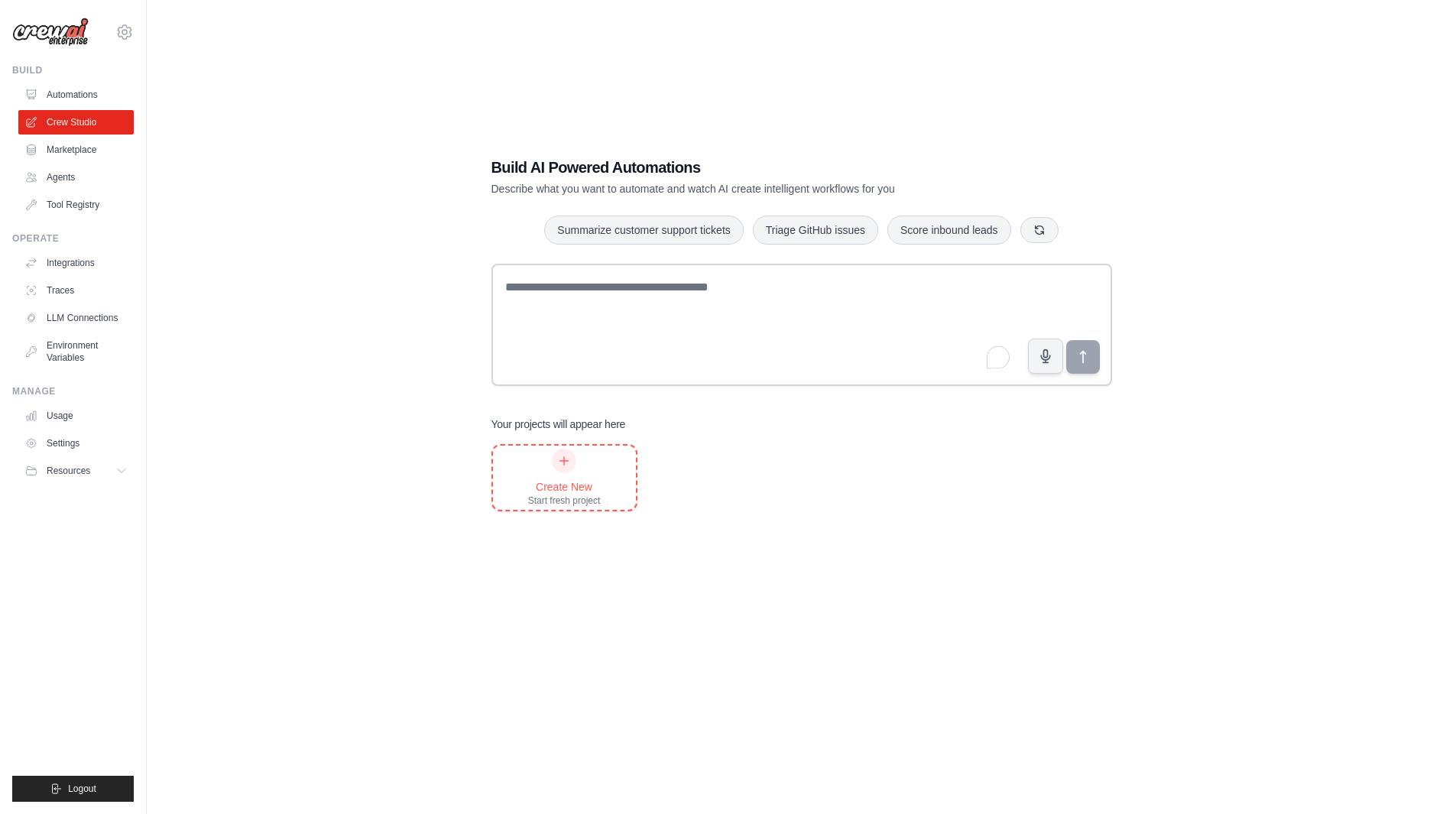
click at [600, 490] on div "Create New" at bounding box center [564, 486] width 73 height 15
click at [558, 462] on icon at bounding box center [564, 461] width 13 height 13
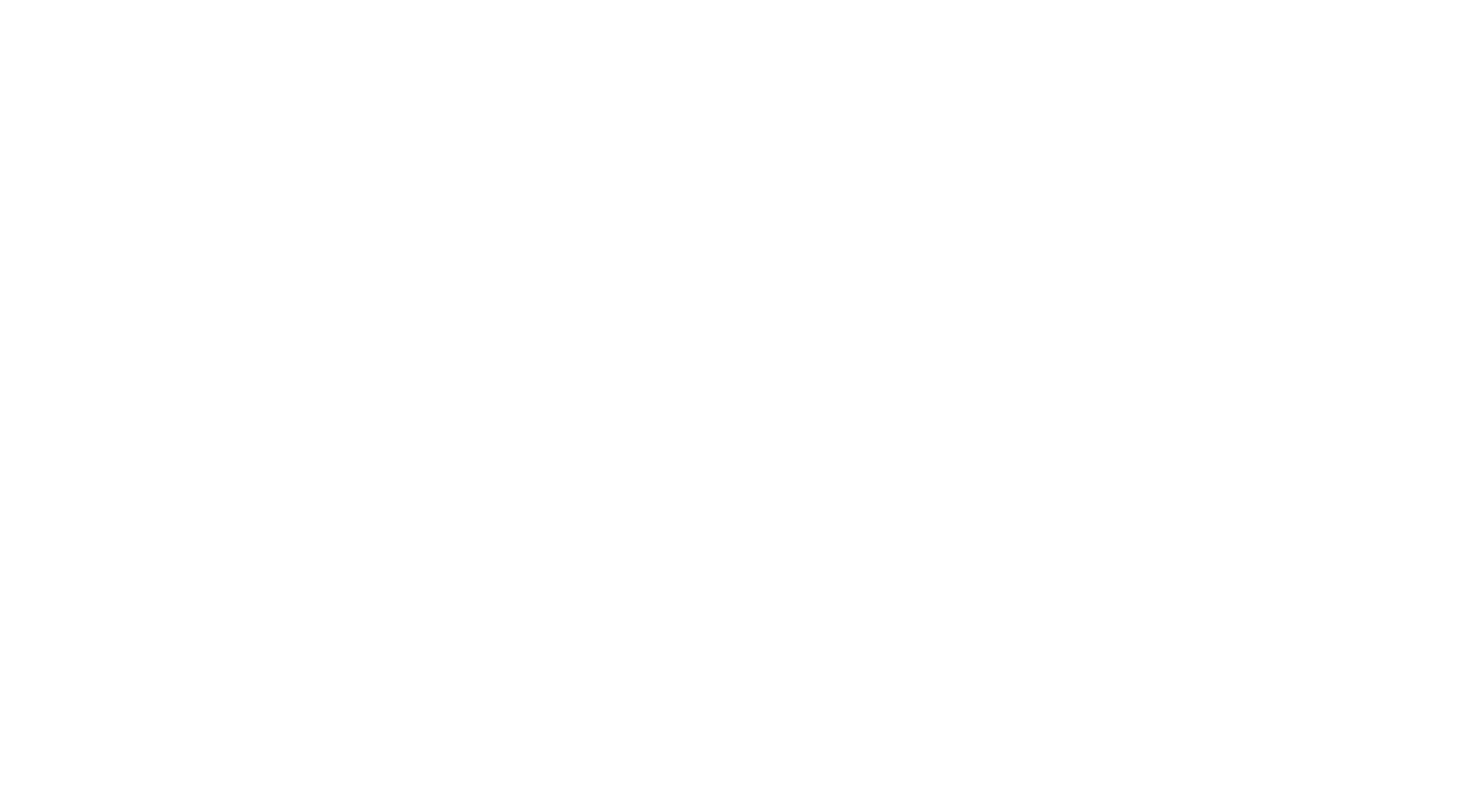
click at [562, 0] on html at bounding box center [732, 0] width 1464 height 0
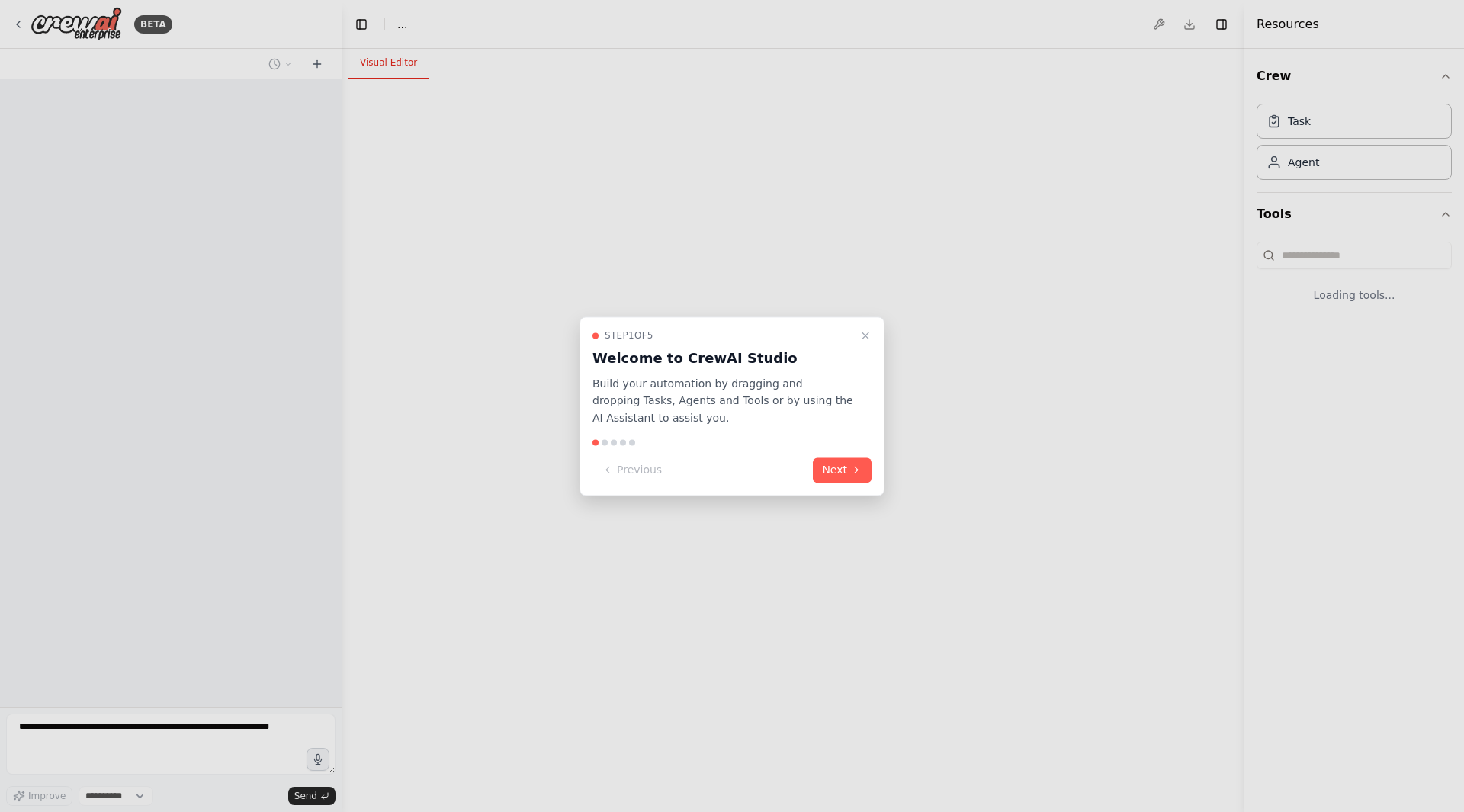
select select "****"
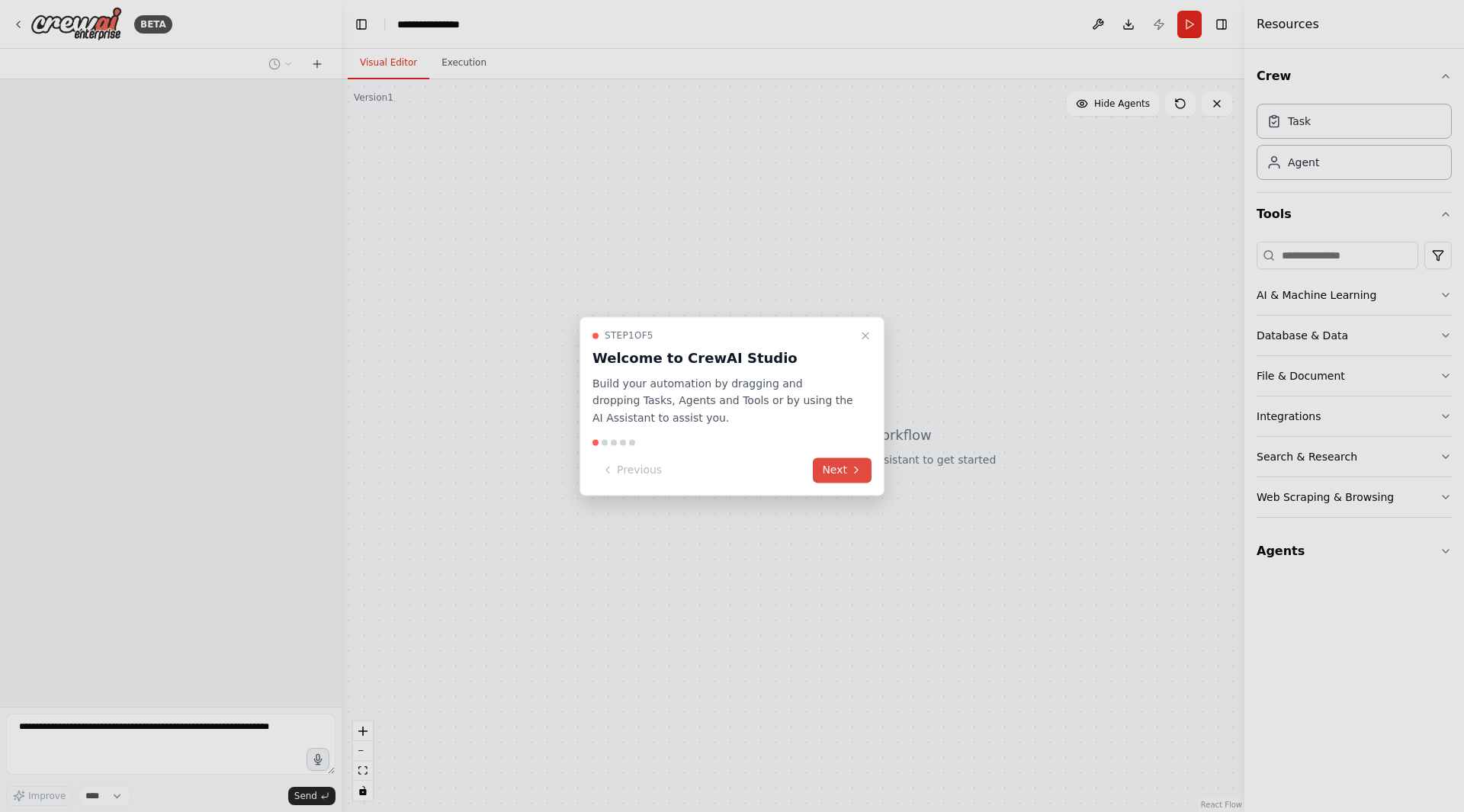
click at [849, 474] on button "Next" at bounding box center [842, 470] width 58 height 25
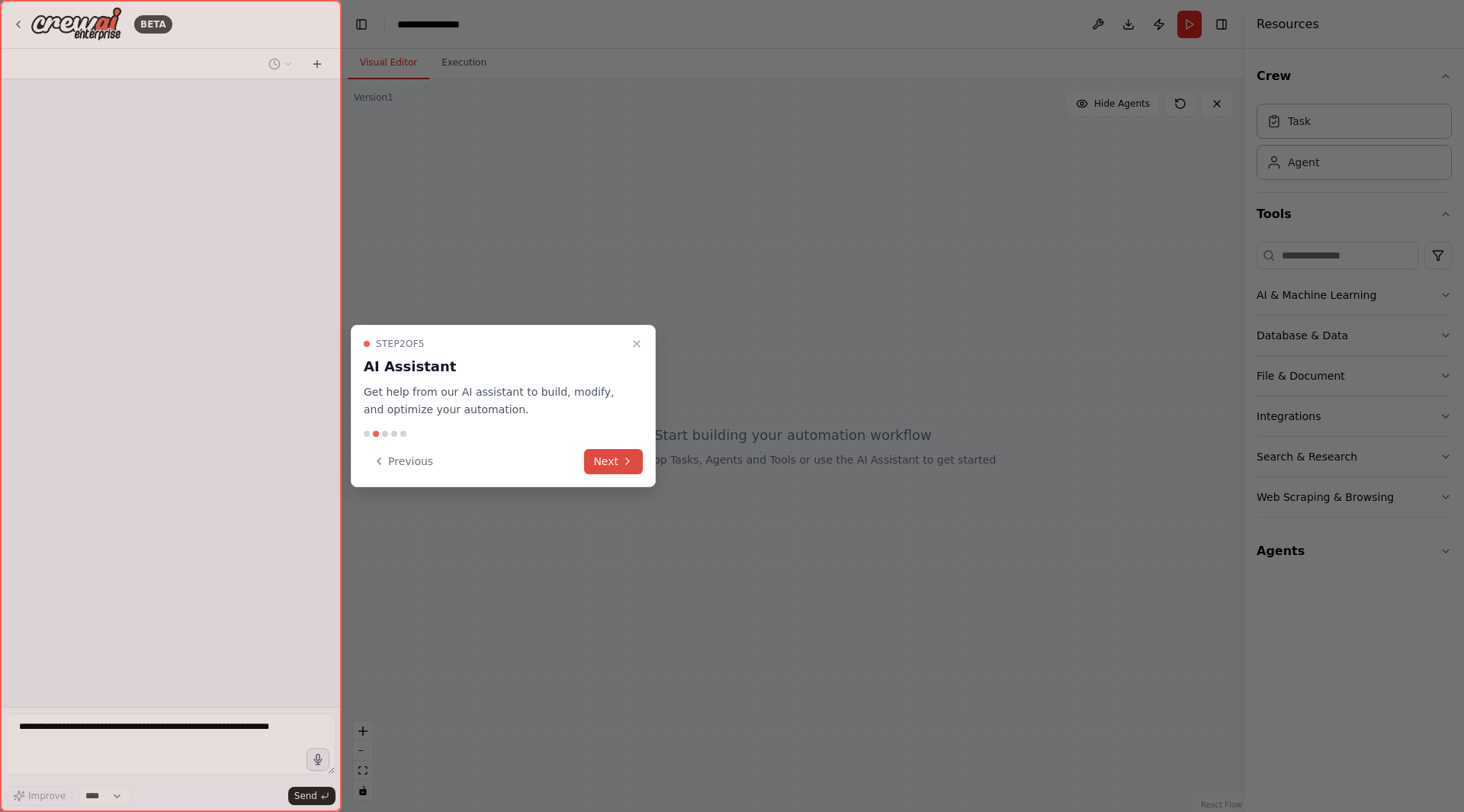
click at [607, 464] on button "Next" at bounding box center [613, 462] width 58 height 25
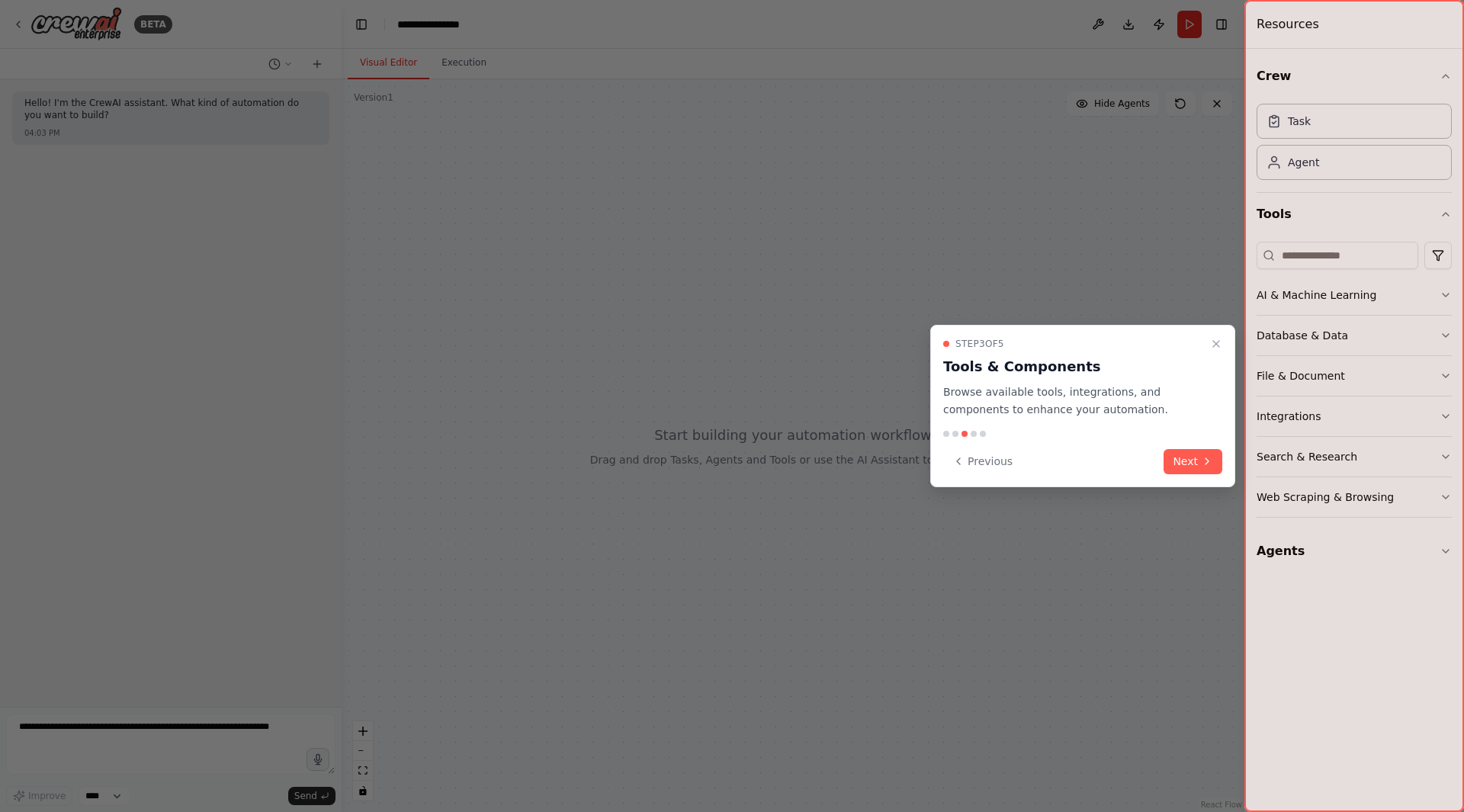
click at [1161, 436] on div at bounding box center [1082, 434] width 279 height 6
click at [1184, 457] on button "Next" at bounding box center [1192, 462] width 58 height 25
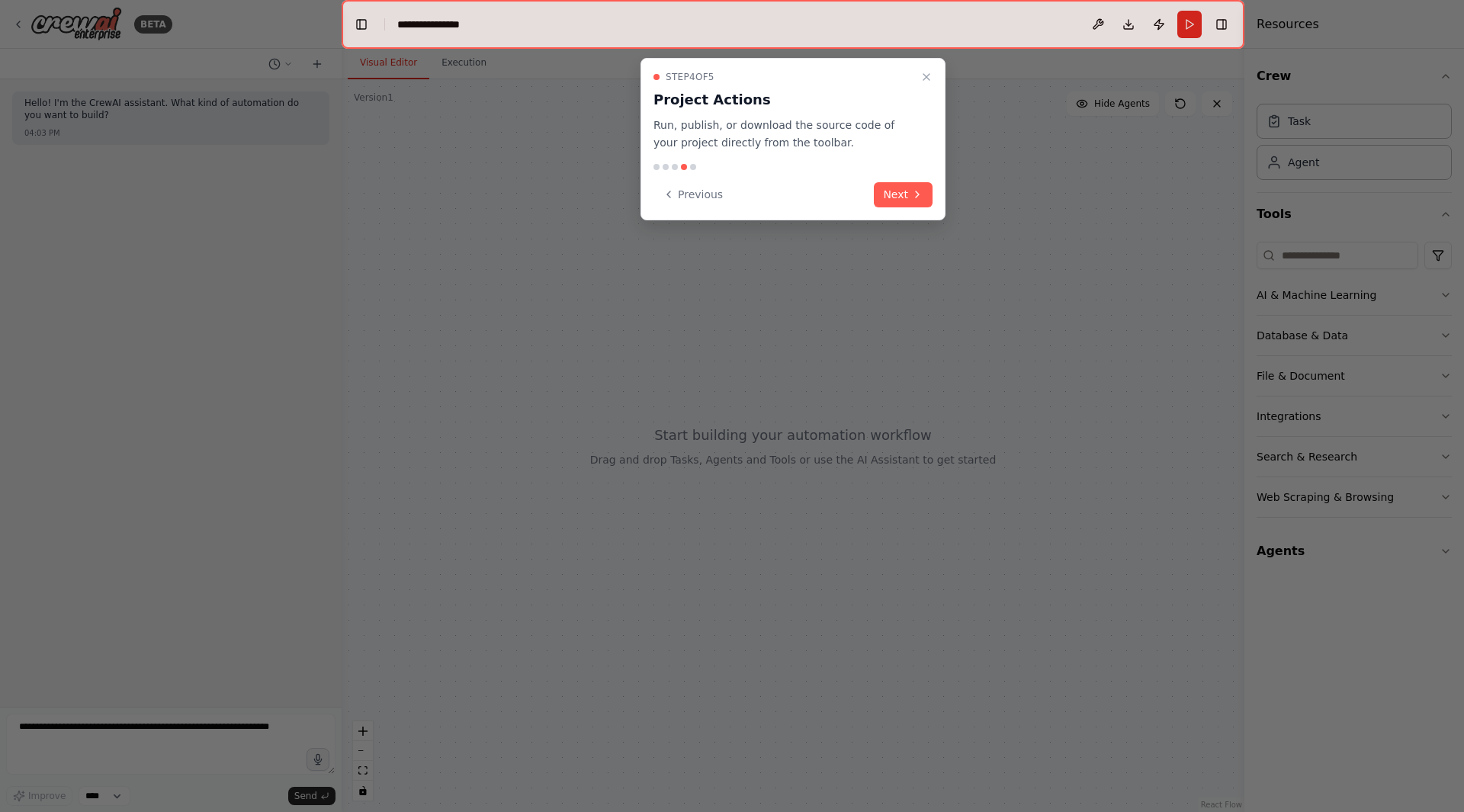
click at [1188, 464] on div at bounding box center [732, 406] width 1464 height 812
click at [926, 76] on icon "Close walkthrough" at bounding box center [926, 77] width 6 height 6
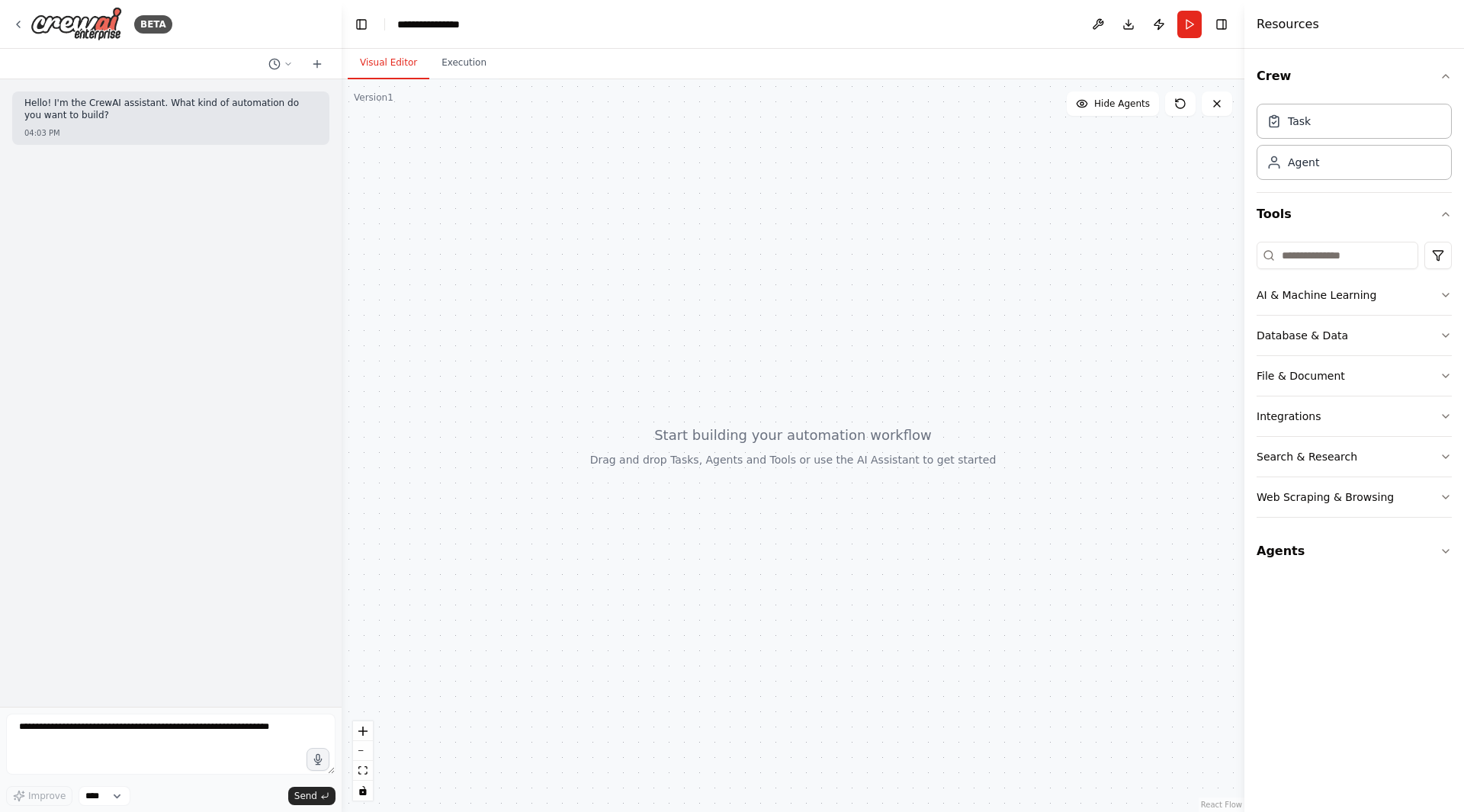
click at [419, 101] on div at bounding box center [793, 445] width 903 height 732
click at [320, 65] on icon at bounding box center [317, 65] width 13 height 13
click at [446, 226] on div at bounding box center [793, 445] width 903 height 732
click at [732, 224] on div at bounding box center [793, 445] width 903 height 732
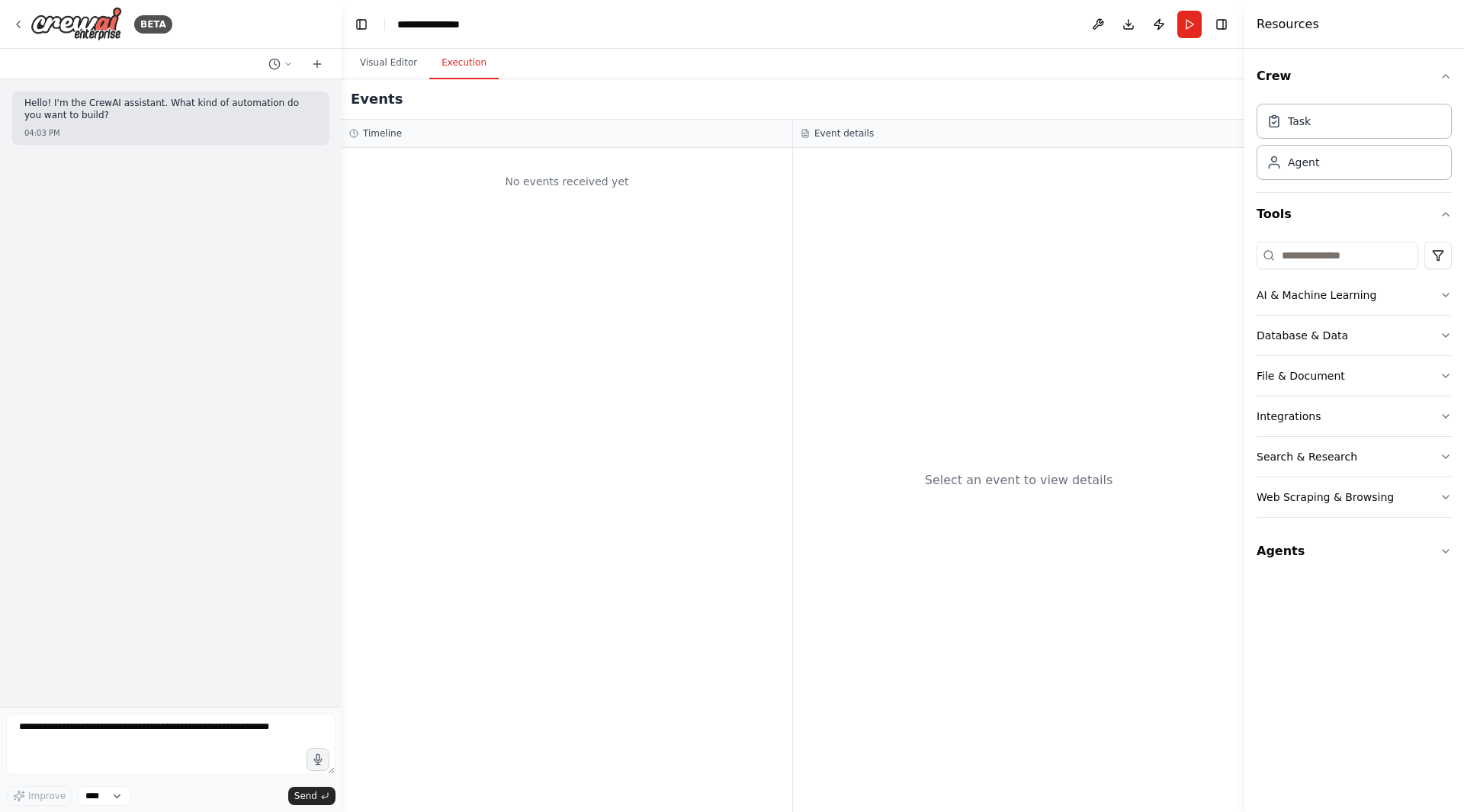
click at [467, 73] on button "Execution" at bounding box center [463, 64] width 69 height 32
click at [400, 56] on button "Visual Editor" at bounding box center [388, 64] width 82 height 32
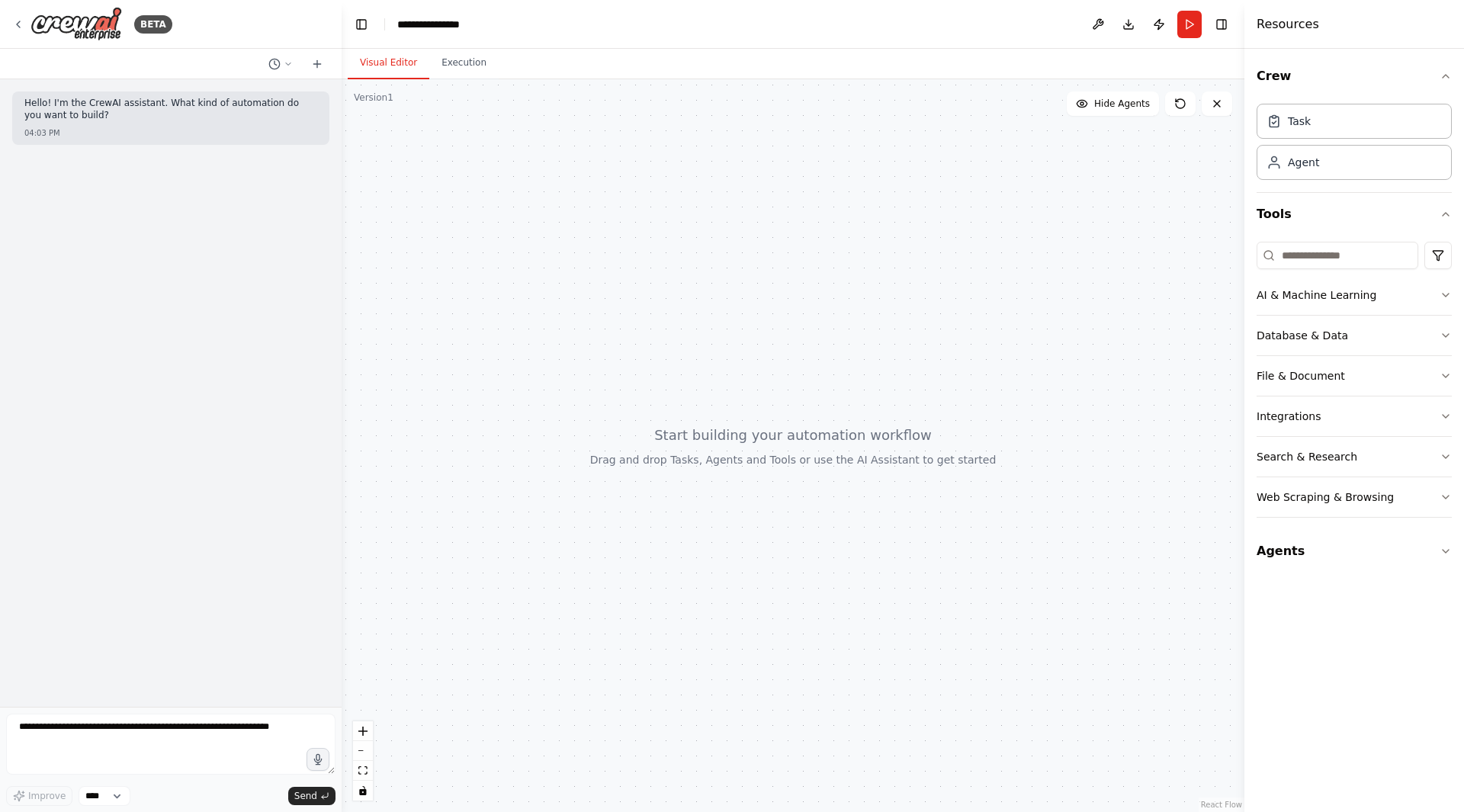
click at [376, 107] on div at bounding box center [793, 445] width 903 height 732
click at [360, 727] on icon "zoom in" at bounding box center [363, 731] width 9 height 9
click at [365, 758] on button "zoom out" at bounding box center [363, 751] width 20 height 20
click at [316, 65] on icon at bounding box center [317, 65] width 13 height 13
drag, startPoint x: 183, startPoint y: 112, endPoint x: 427, endPoint y: 149, distance: 246.8
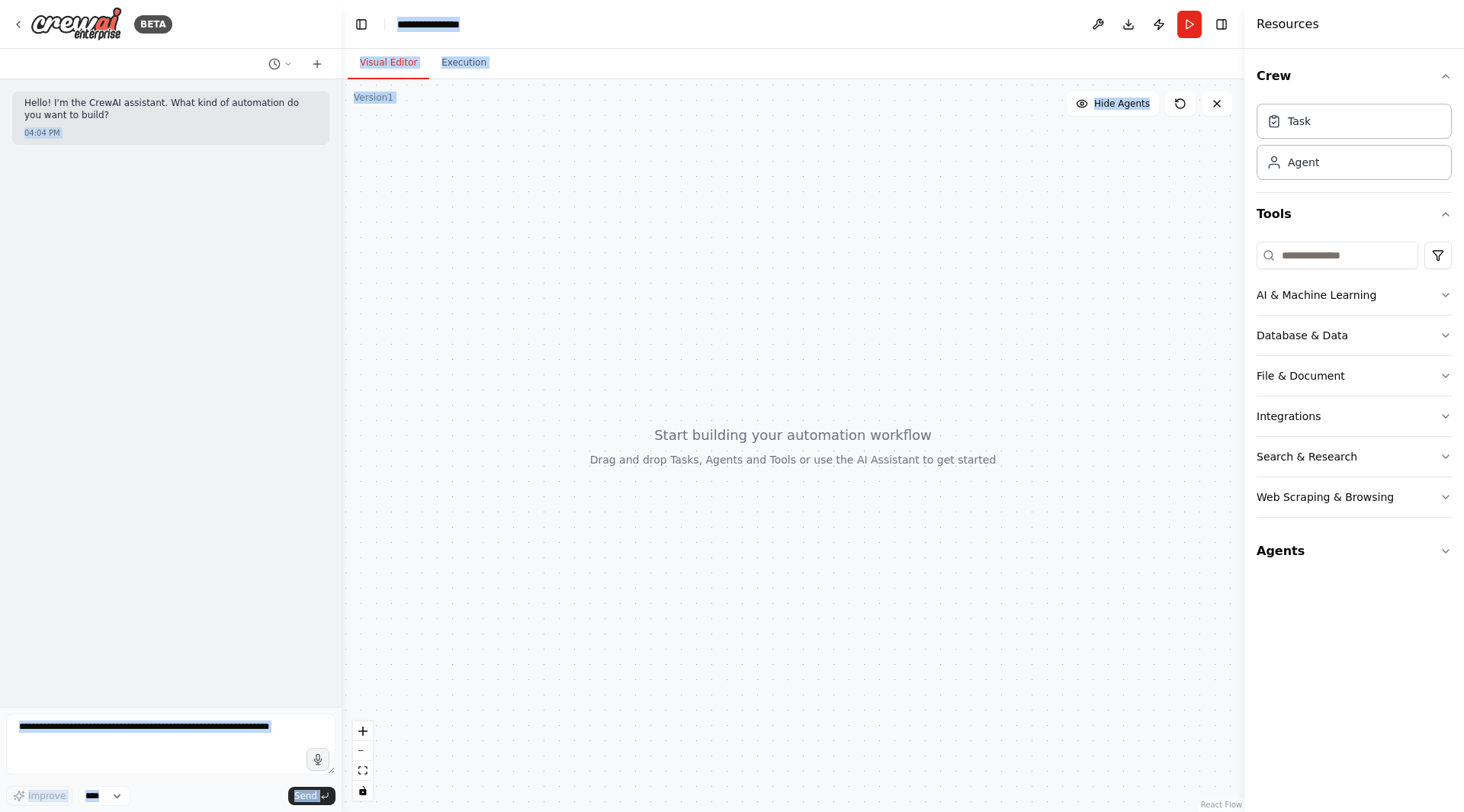
click at [424, 148] on div "**********" at bounding box center [732, 406] width 1464 height 812
click at [479, 179] on div at bounding box center [793, 445] width 903 height 732
click at [491, 161] on div at bounding box center [793, 445] width 903 height 732
click at [605, 128] on div at bounding box center [793, 445] width 903 height 732
click at [631, 90] on div at bounding box center [793, 445] width 903 height 732
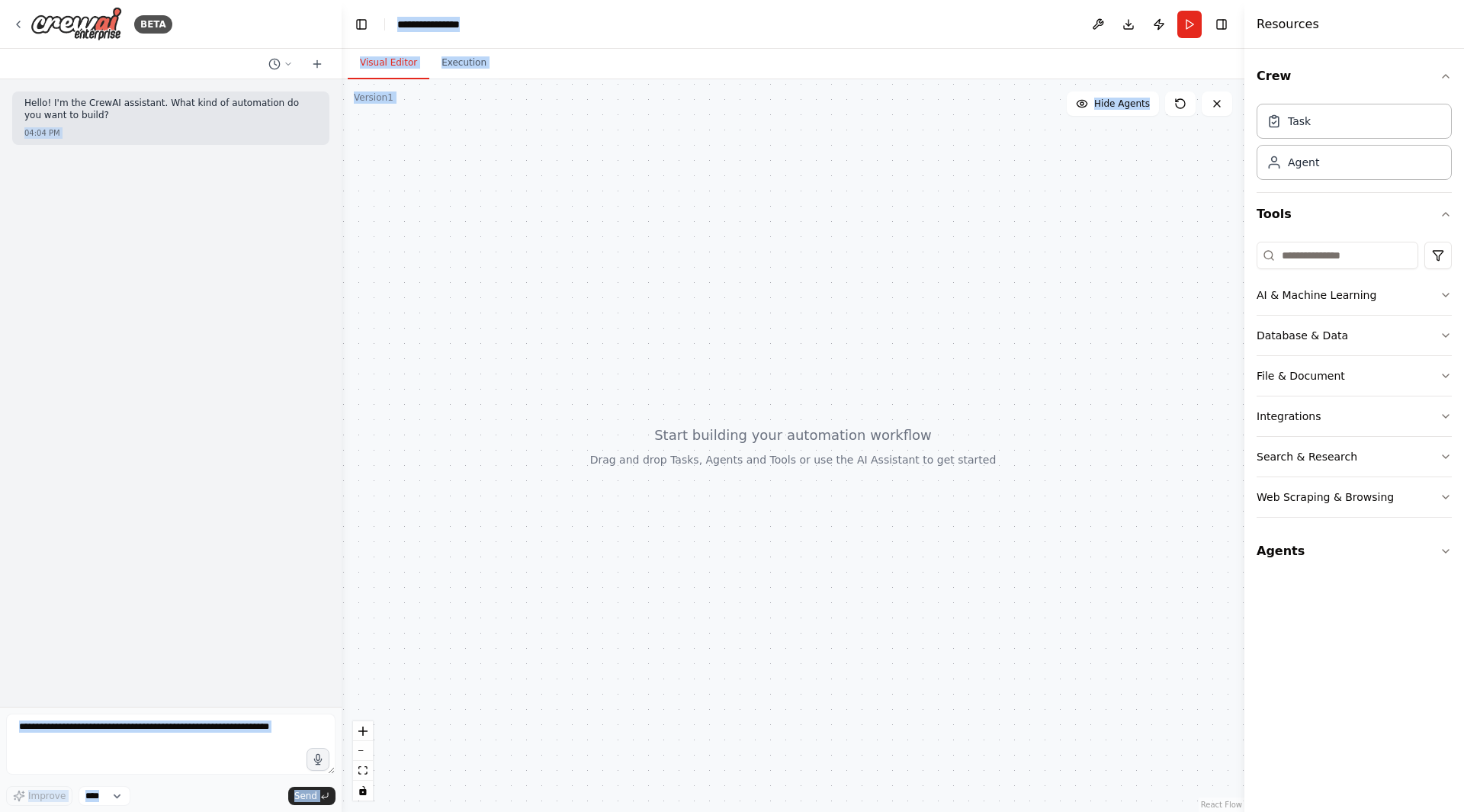
click at [1030, 192] on div at bounding box center [793, 445] width 903 height 732
click at [1286, 162] on div "Agent" at bounding box center [1293, 161] width 53 height 15
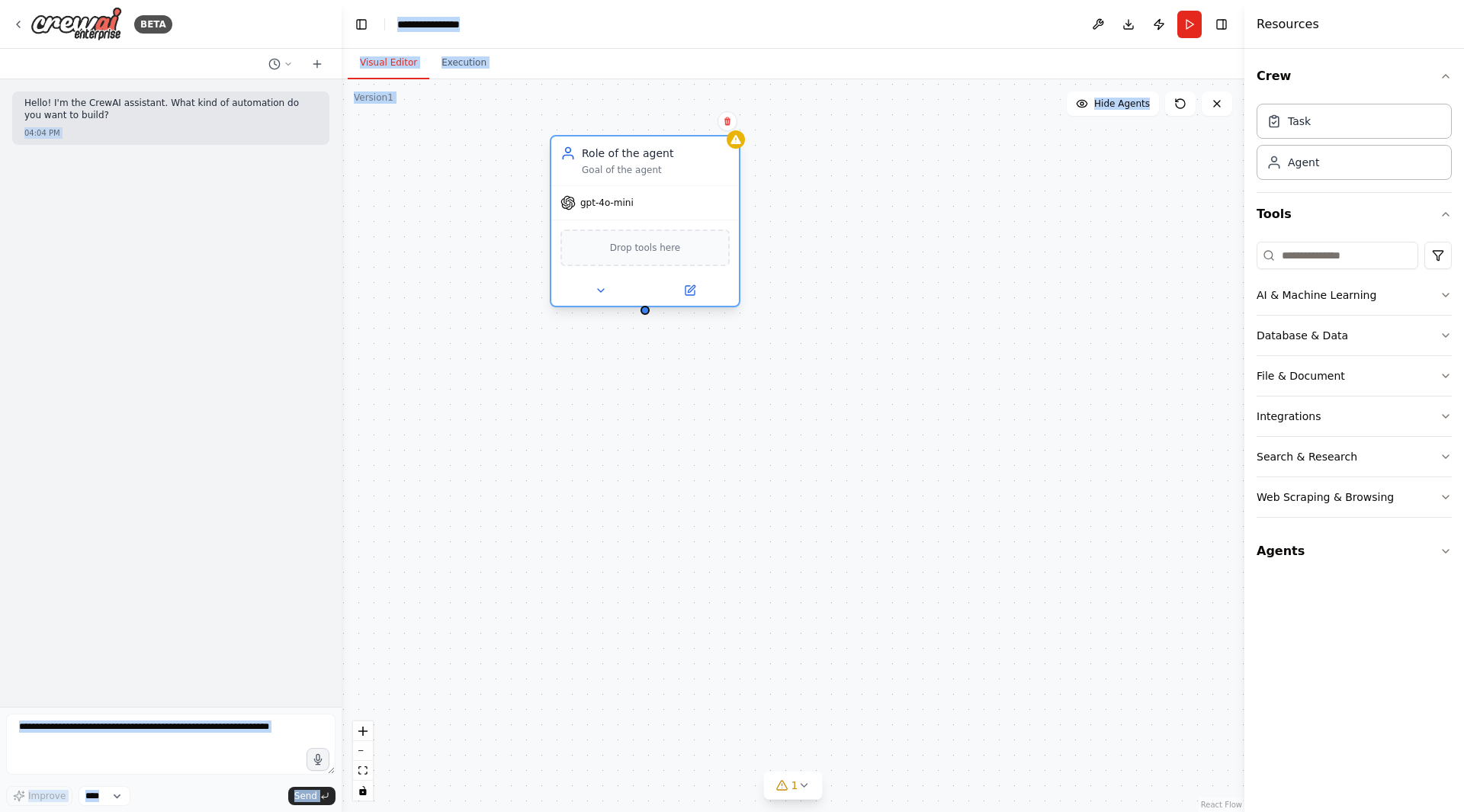
drag, startPoint x: 1050, startPoint y: 212, endPoint x: 604, endPoint y: 192, distance: 446.4
click at [604, 192] on div "gpt-4o-mini" at bounding box center [645, 203] width 187 height 33
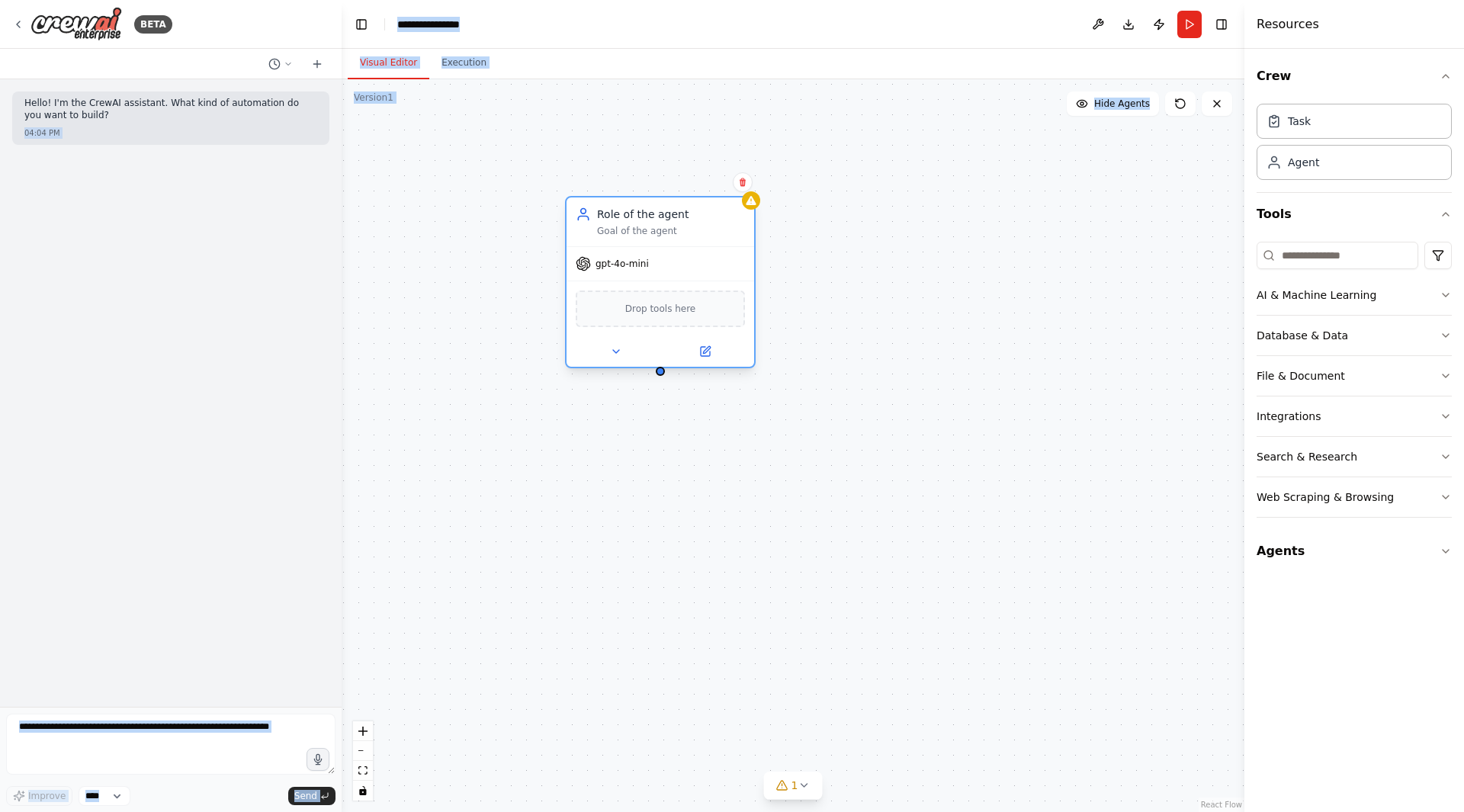
drag, startPoint x: 723, startPoint y: 190, endPoint x: 743, endPoint y: 251, distance: 64.2
click at [743, 251] on div "gpt-4o-mini" at bounding box center [660, 263] width 187 height 33
click at [880, 220] on div "Role of the agent Goal of the agent gpt-4o-mini Drop tools here" at bounding box center [793, 445] width 903 height 732
click at [682, 309] on span "Drop tools here" at bounding box center [661, 308] width 71 height 15
click at [616, 358] on button at bounding box center [617, 351] width 86 height 18
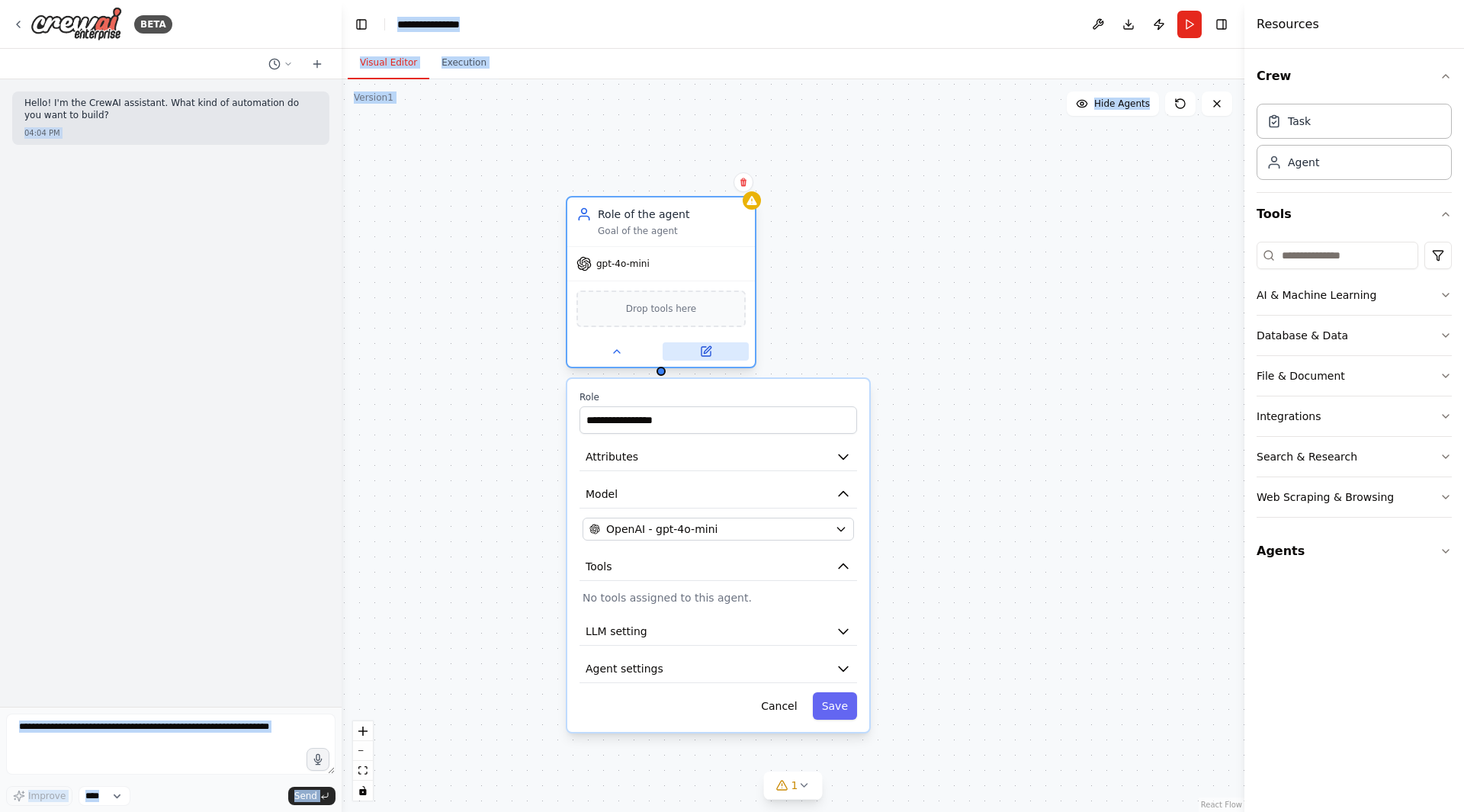
click at [716, 359] on button at bounding box center [706, 351] width 86 height 18
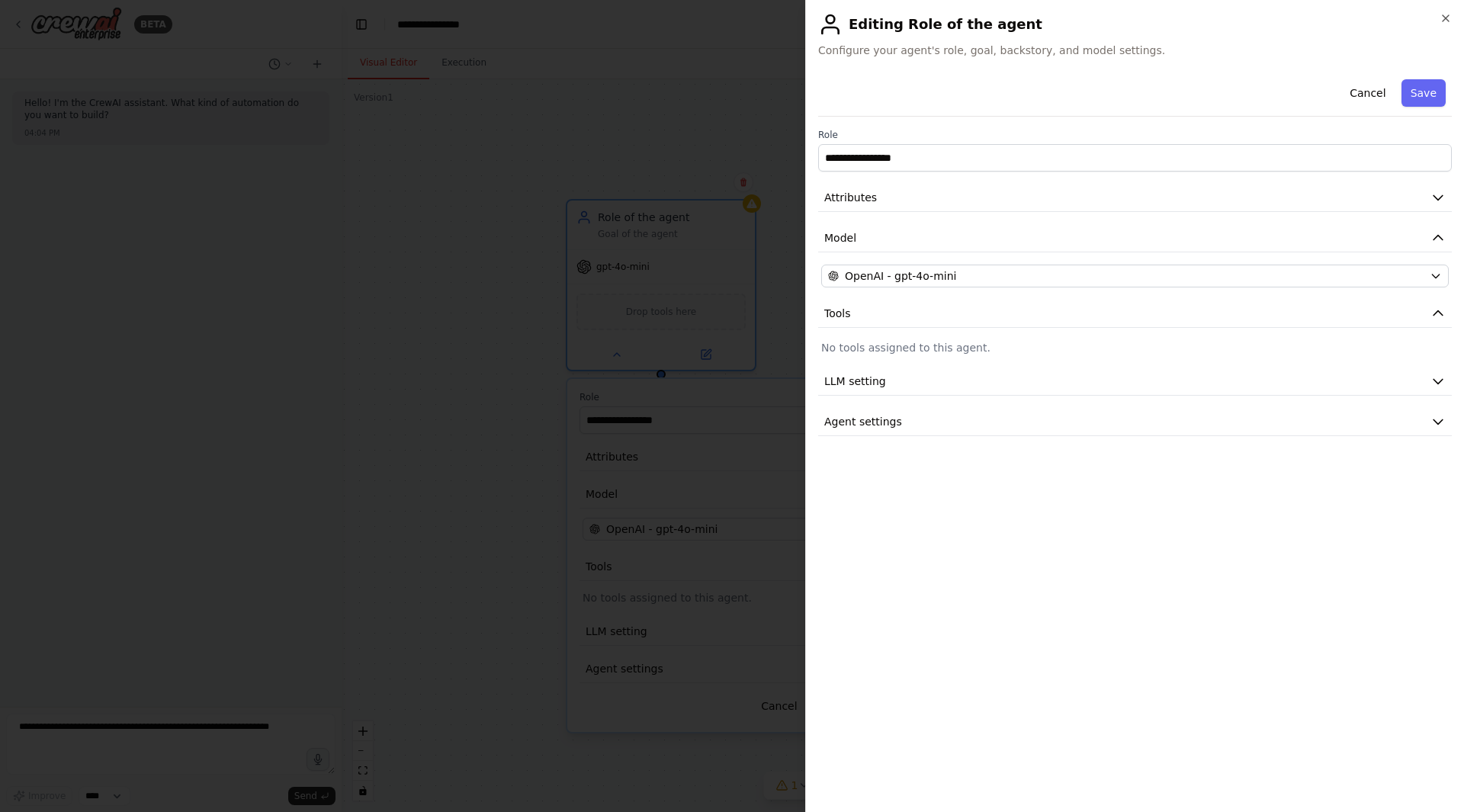
click at [738, 66] on div at bounding box center [732, 406] width 1464 height 812
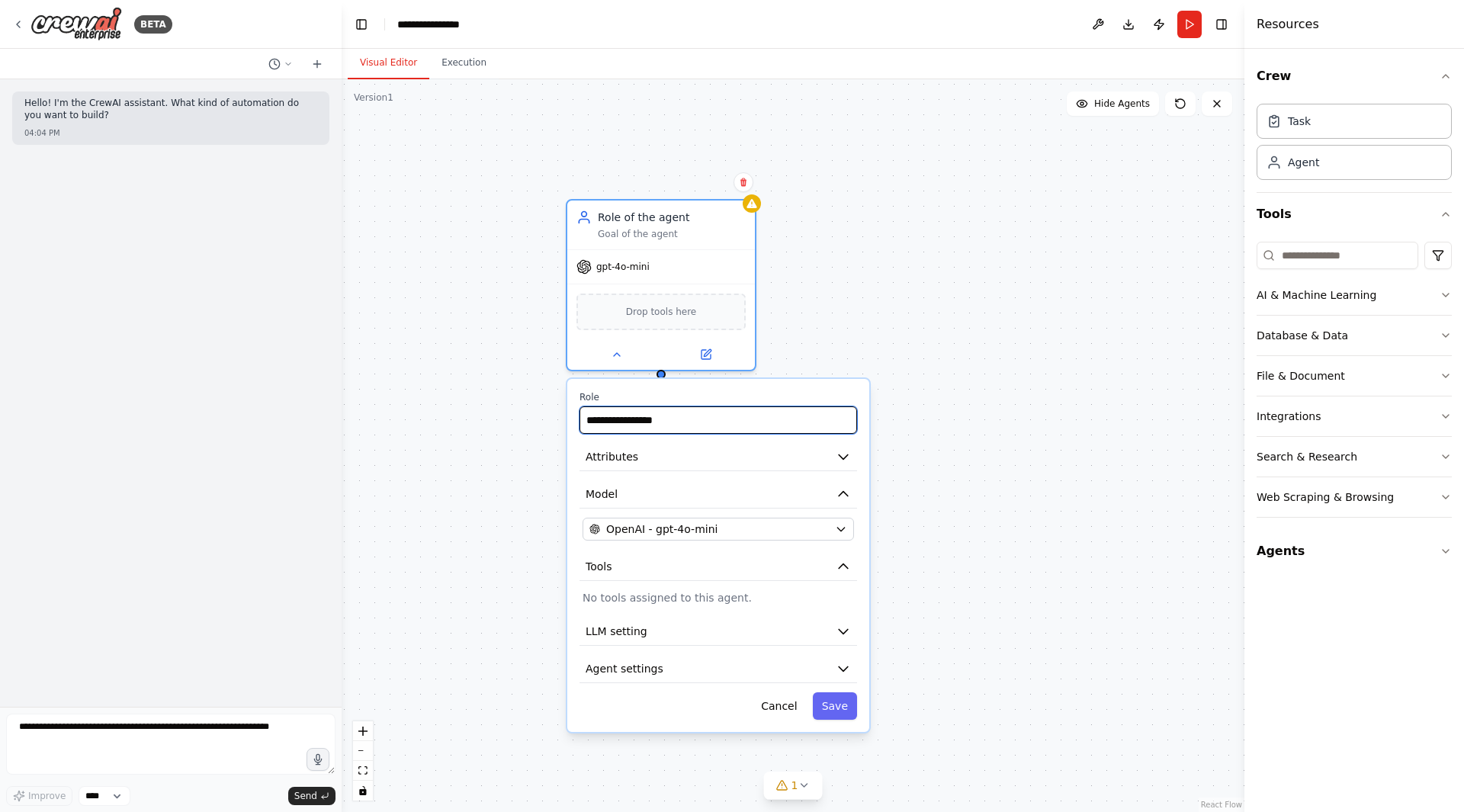
click at [697, 426] on input "**********" at bounding box center [718, 419] width 278 height 28
click at [700, 459] on button "Attributes" at bounding box center [718, 456] width 278 height 28
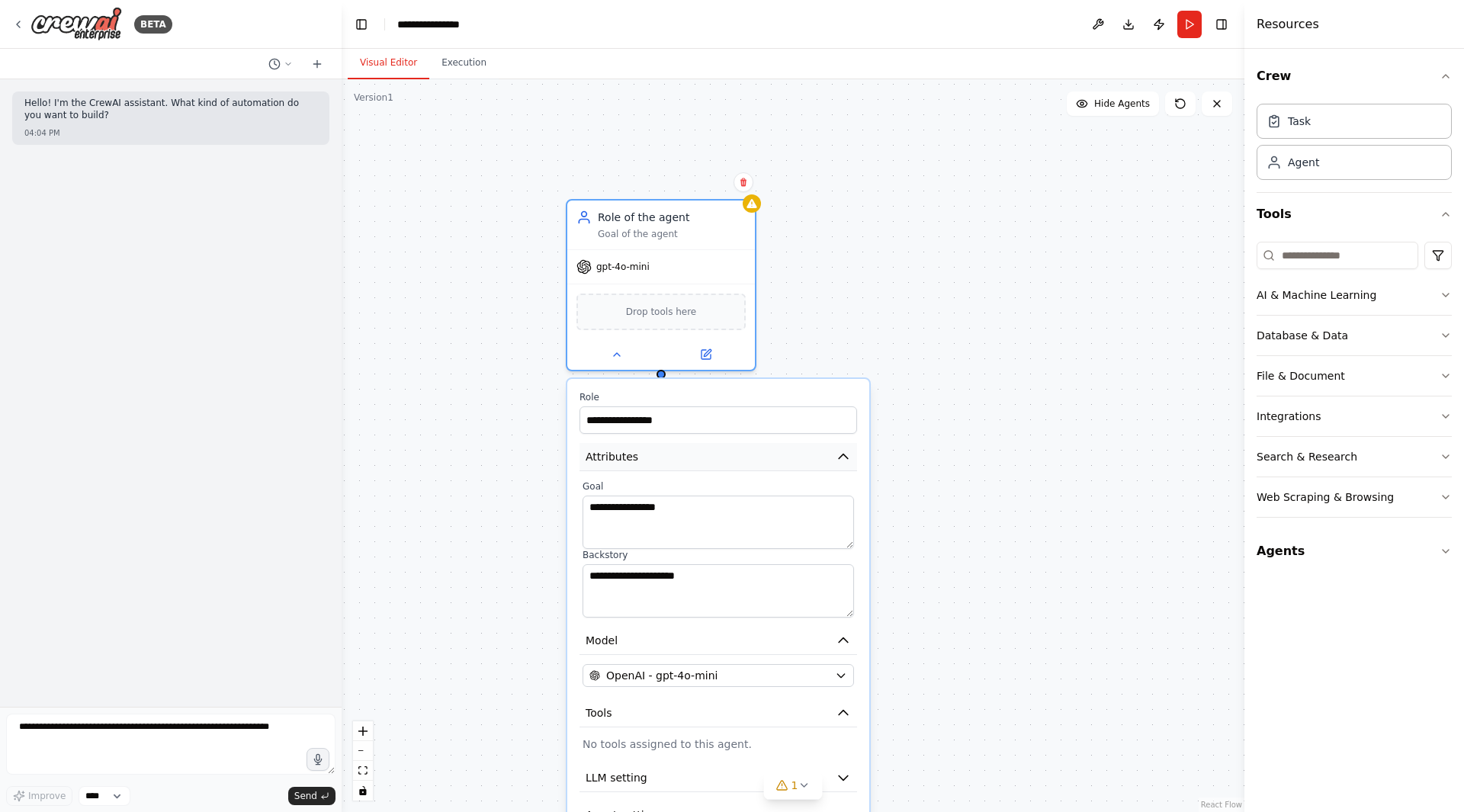
click at [705, 457] on button "Attributes" at bounding box center [718, 456] width 278 height 28
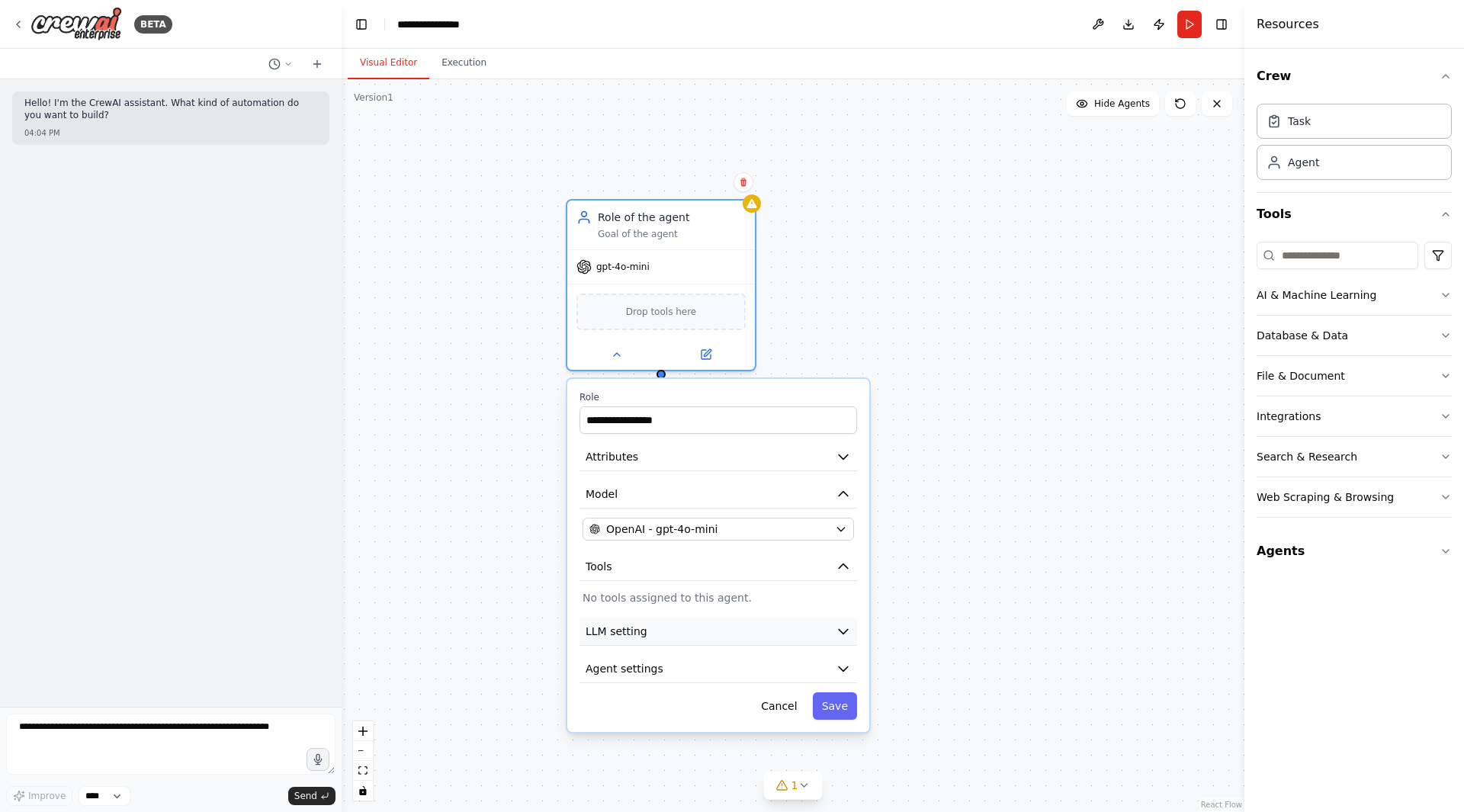
click at [671, 620] on button "LLM setting" at bounding box center [718, 631] width 278 height 28
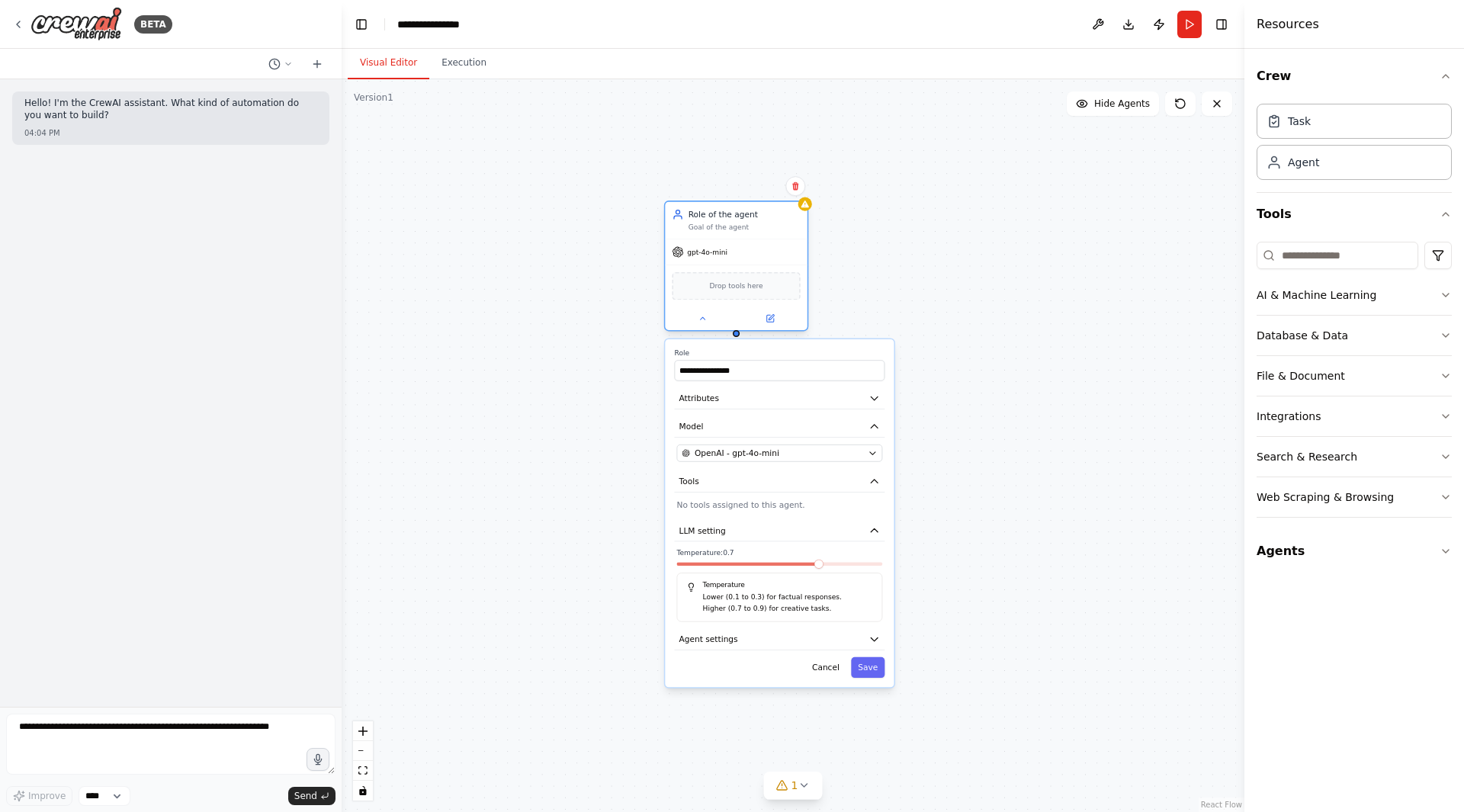
click at [722, 272] on div "Drop tools here" at bounding box center [735, 286] width 128 height 28
click at [720, 284] on span "Drop tools here" at bounding box center [736, 286] width 54 height 12
click at [750, 284] on span "Drop tools here" at bounding box center [736, 286] width 54 height 12
click at [1317, 337] on div "Database & Data" at bounding box center [1303, 335] width 91 height 15
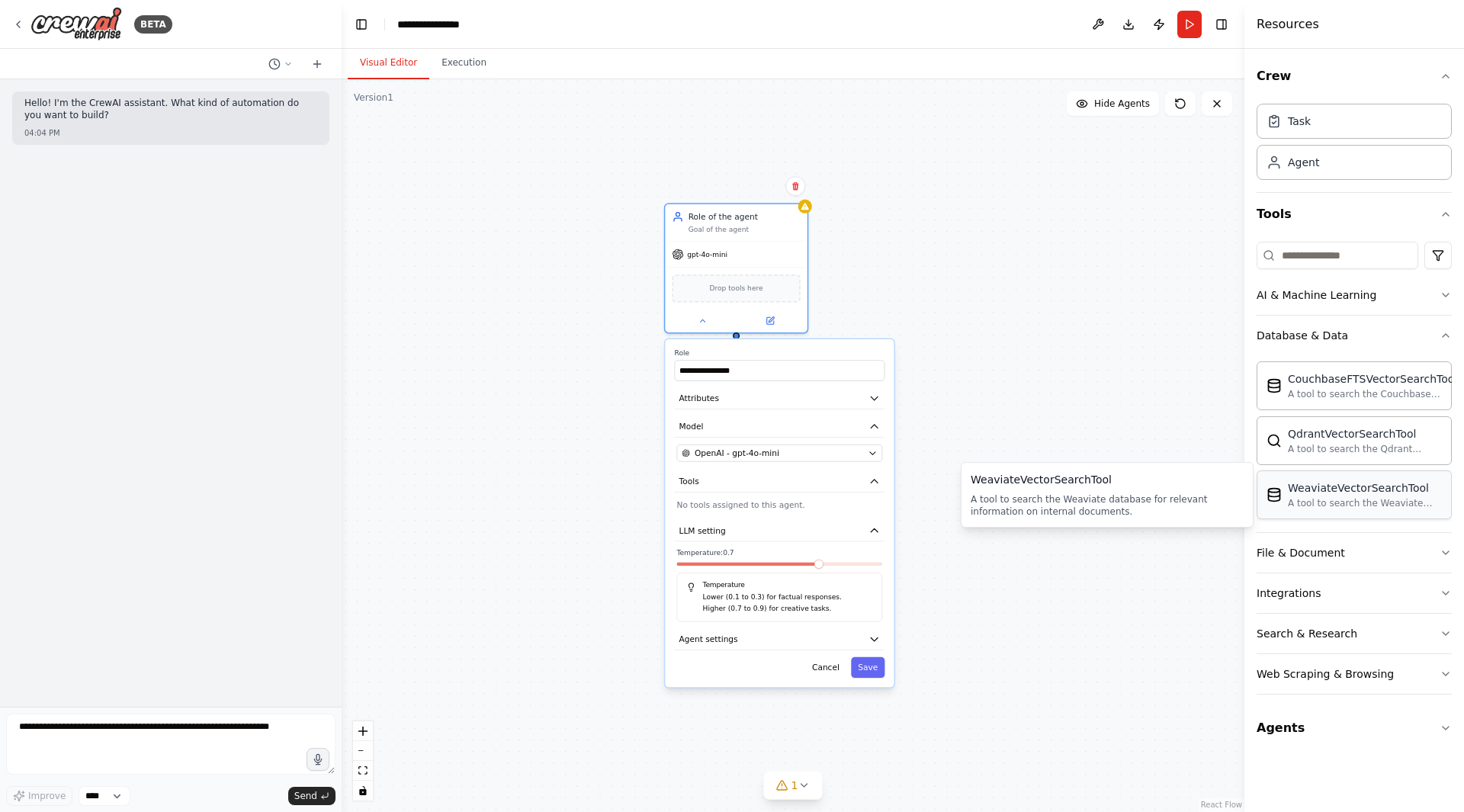
click at [1345, 503] on div "A tool to search the Weaviate database for relevant information on internal doc…" at bounding box center [1365, 504] width 154 height 13
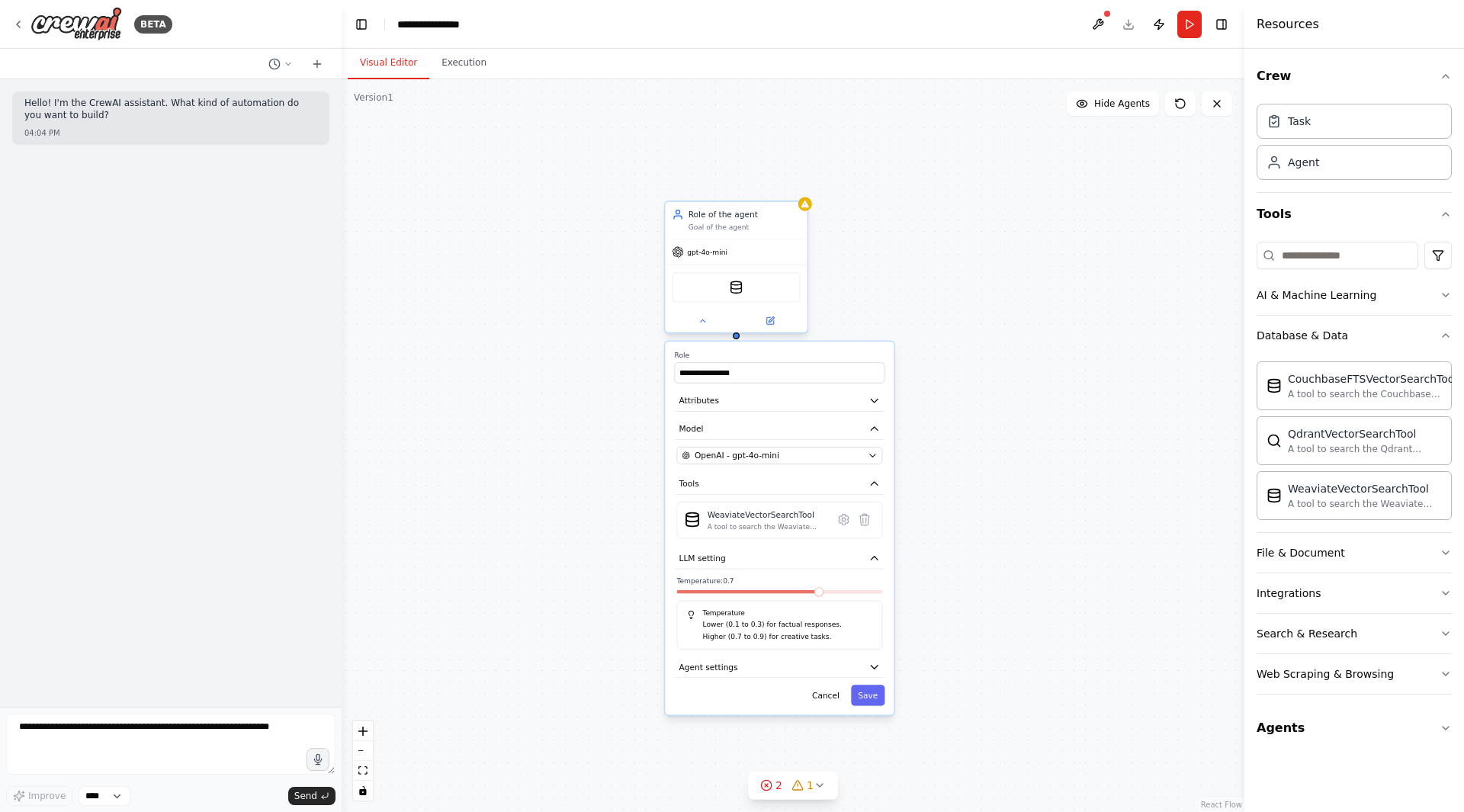
click at [732, 276] on div "WeaviateVectorSearchTool" at bounding box center [735, 287] width 128 height 30
click at [741, 286] on img at bounding box center [735, 287] width 13 height 13
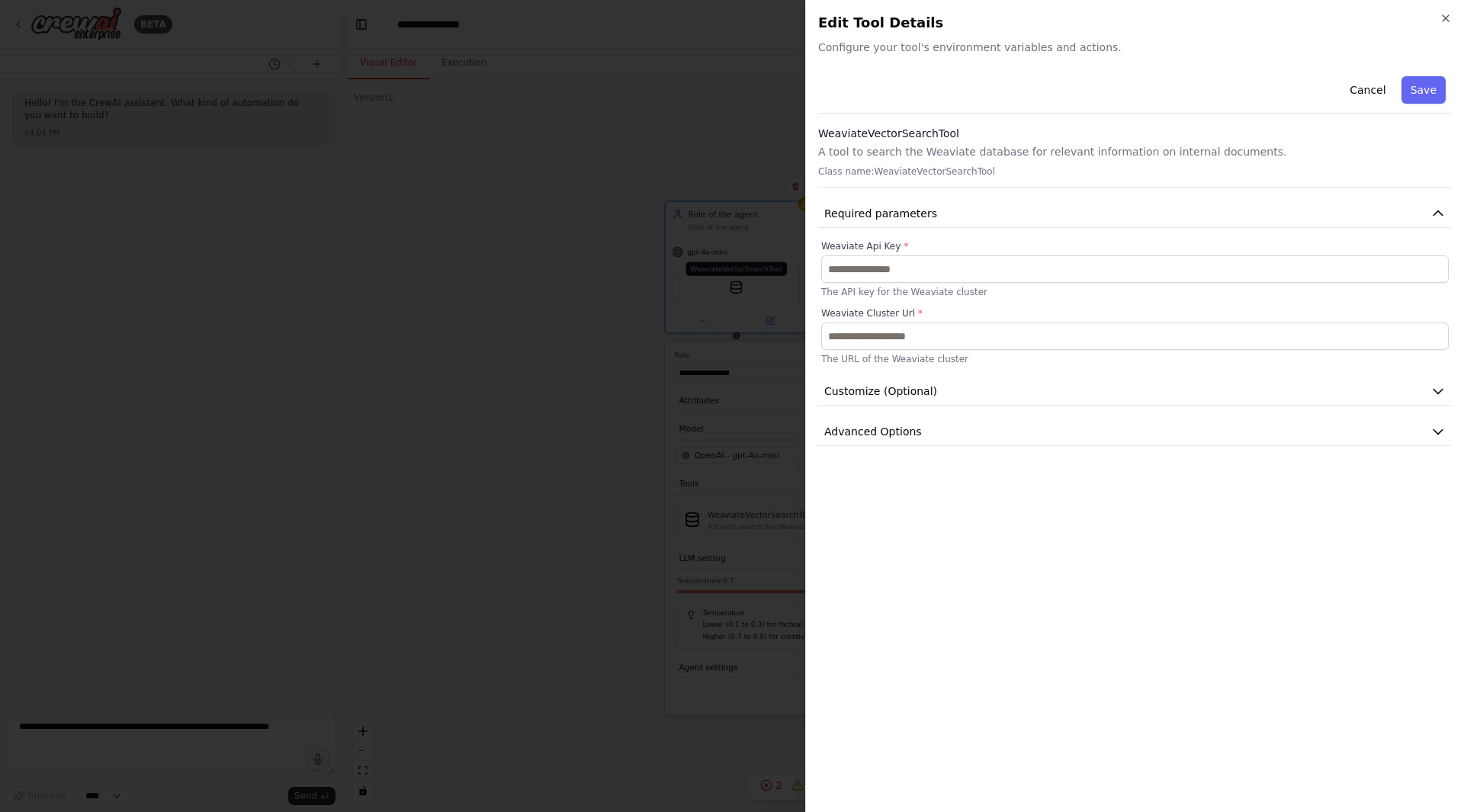
click at [741, 286] on div at bounding box center [732, 406] width 1464 height 812
click at [1436, 15] on h2 "Edit Tool Details" at bounding box center [1135, 23] width 634 height 22
click at [1443, 18] on icon "button" at bounding box center [1446, 19] width 13 height 13
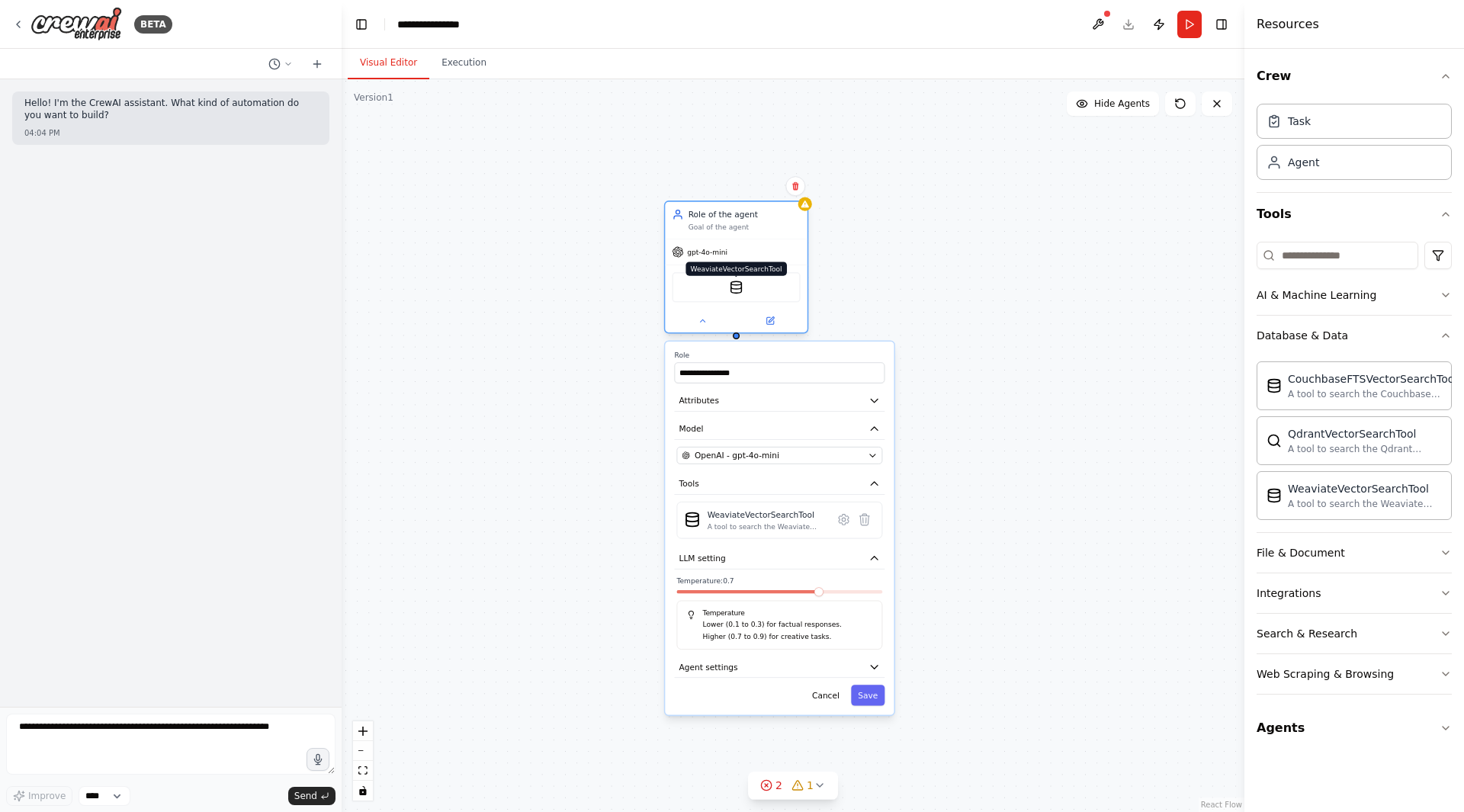
click at [738, 286] on img at bounding box center [735, 287] width 13 height 13
